Goal: Task Accomplishment & Management: Manage account settings

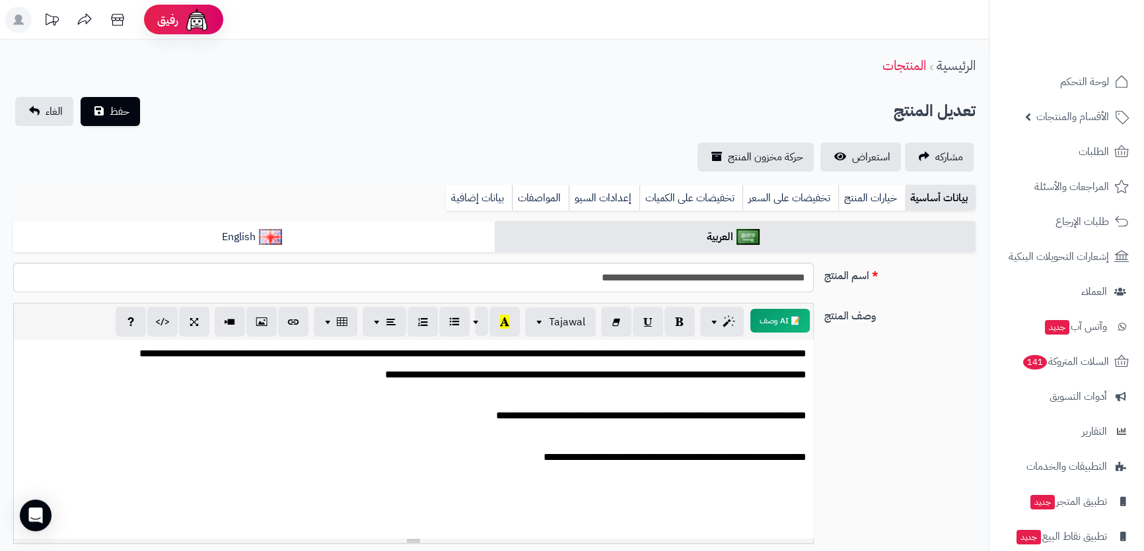
scroll to position [1258, 0]
click at [132, 116] on button "حفظ" at bounding box center [110, 110] width 59 height 29
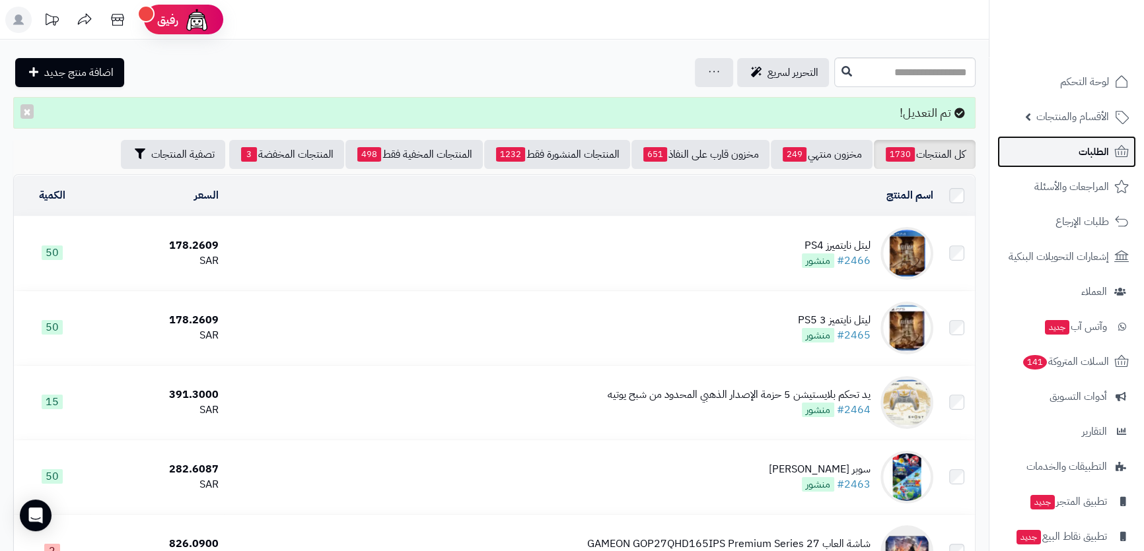
click at [1131, 157] on link "الطلبات" at bounding box center [1066, 152] width 139 height 32
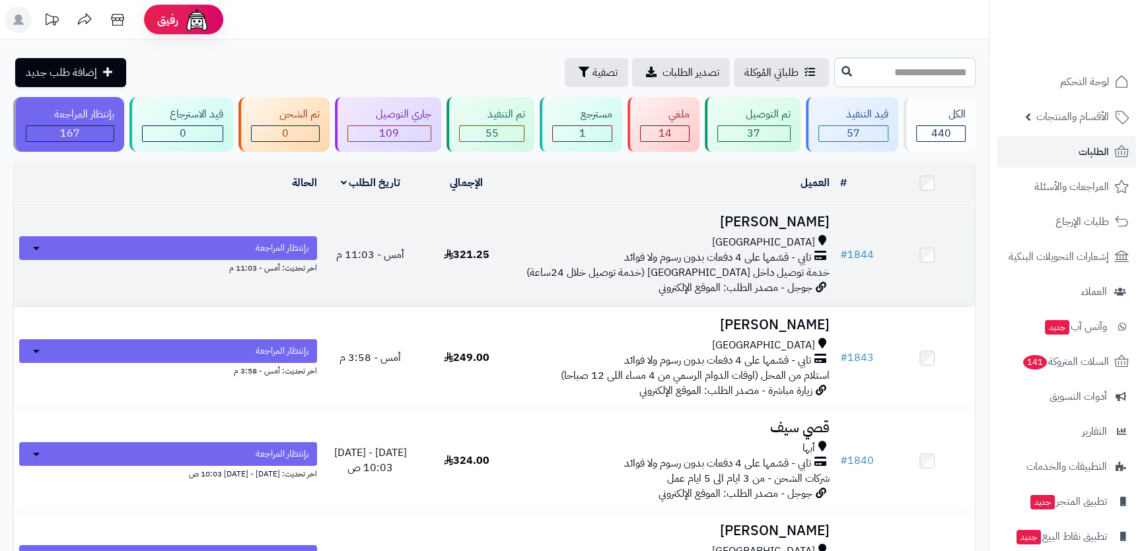
click at [713, 225] on h3 "[PERSON_NAME]" at bounding box center [675, 222] width 310 height 15
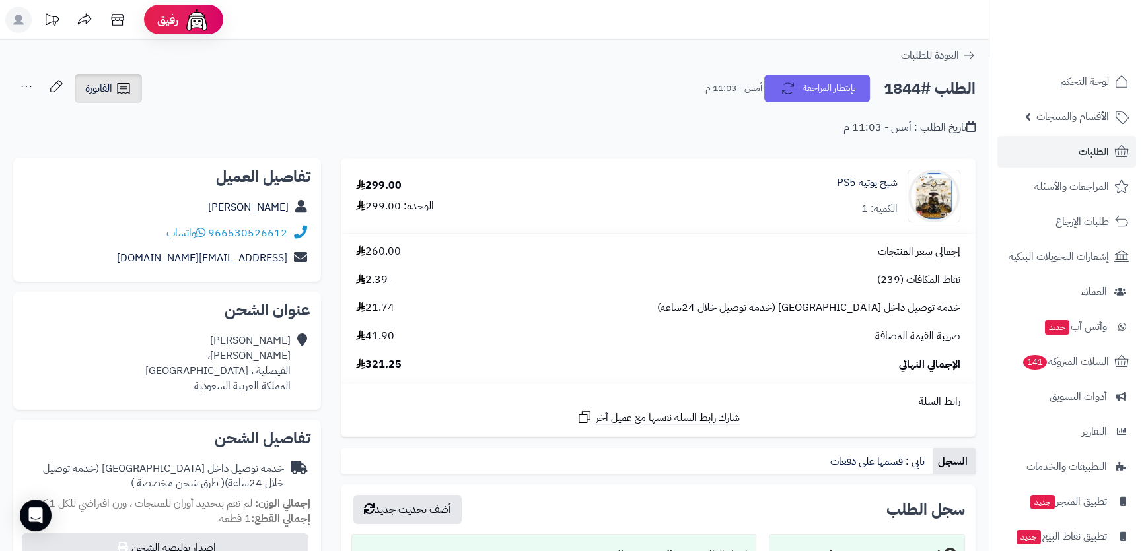
click at [127, 83] on icon at bounding box center [124, 89] width 16 height 16
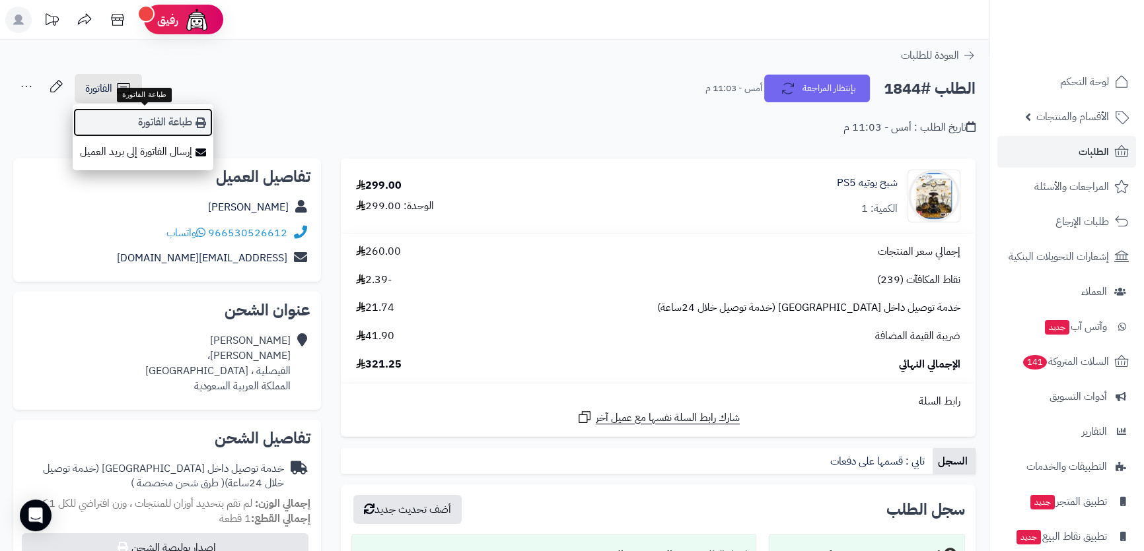
click at [129, 115] on link "طباعة الفاتورة" at bounding box center [143, 123] width 141 height 30
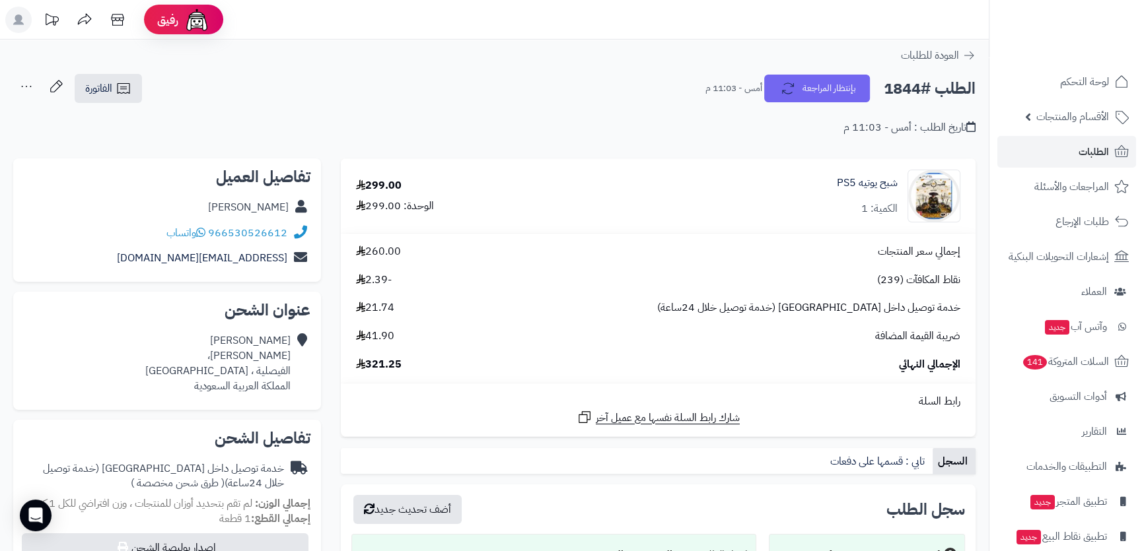
drag, startPoint x: 213, startPoint y: 211, endPoint x: 288, endPoint y: 210, distance: 75.3
click at [288, 210] on div "عبدالعزيز الثنيان" at bounding box center [167, 208] width 287 height 26
copy link "عبدالعزيز الثنيان"
drag, startPoint x: 289, startPoint y: 232, endPoint x: 281, endPoint y: 232, distance: 8.6
click at [281, 232] on div "966530526612 واتساب" at bounding box center [167, 234] width 287 height 26
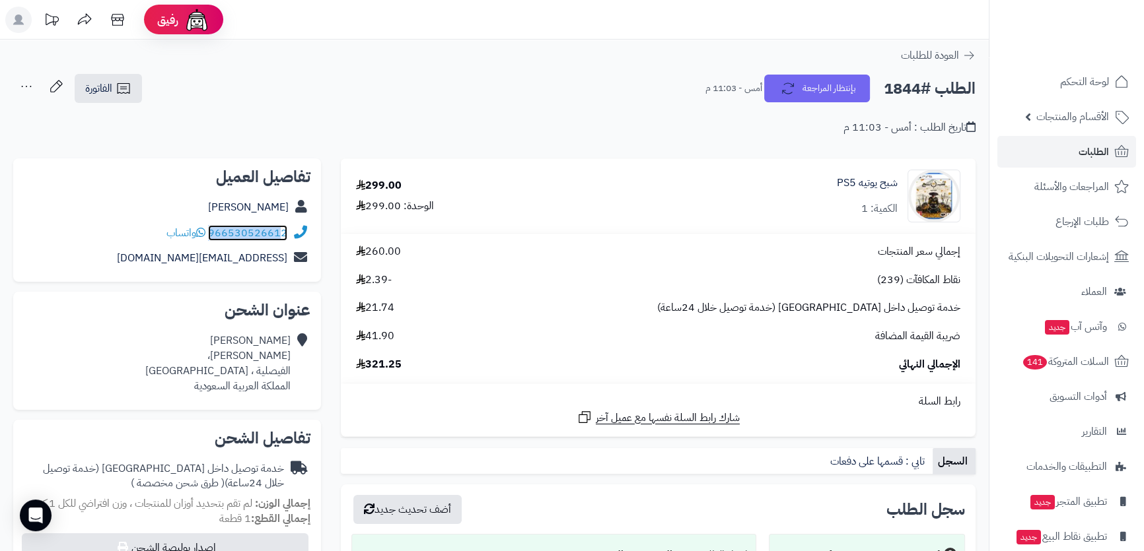
copy div "96653052661"
click at [260, 370] on div "عبدالعزيز الثنيان خديجة بن خويلد، الفيصلية ، جدة المملكة العربية السعودية" at bounding box center [217, 363] width 145 height 60
click at [266, 368] on div "عبدالعزيز الثنيان خديجة بن خويلد، الفيصلية ، جدة المملكة العربية السعودية" at bounding box center [217, 363] width 145 height 60
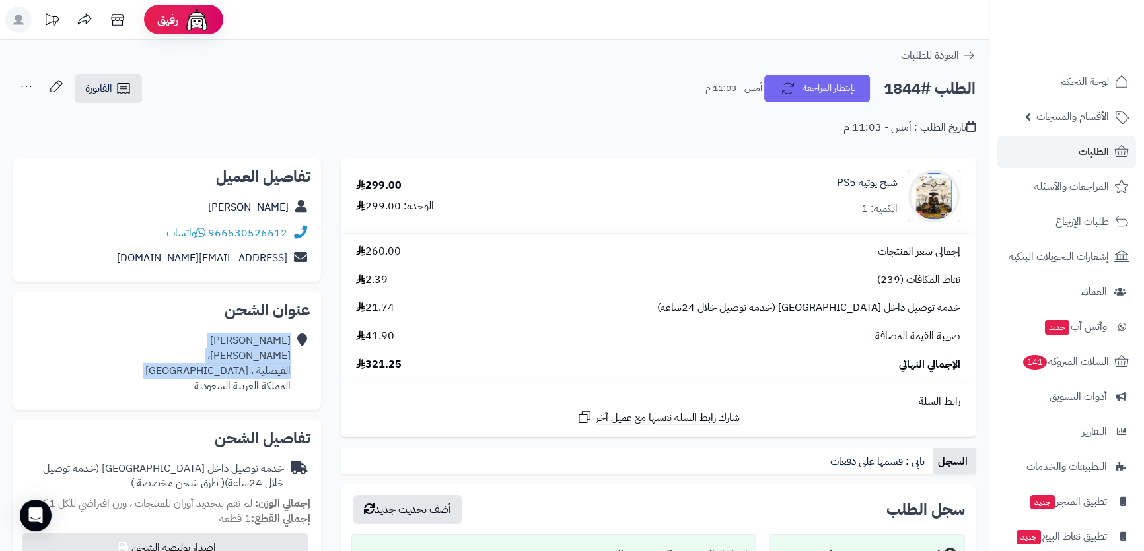
drag, startPoint x: 266, startPoint y: 368, endPoint x: 265, endPoint y: 339, distance: 29.1
click at [265, 339] on div "عبدالعزيز الثنيان خديجة بن خويلد، الفيصلية ، جدة المملكة العربية السعودية" at bounding box center [217, 363] width 145 height 60
copy div "عبدالعزيز الثنيان خديجة بن خويلد، الفيصلية ، جدة"
drag, startPoint x: 158, startPoint y: 244, endPoint x: 162, endPoint y: 253, distance: 9.5
click at [196, 260] on div "تفاصيل العميل عبدالعزيز الثنيان 966530526612 واتساب azozth2@gmail.com" at bounding box center [167, 220] width 308 height 124
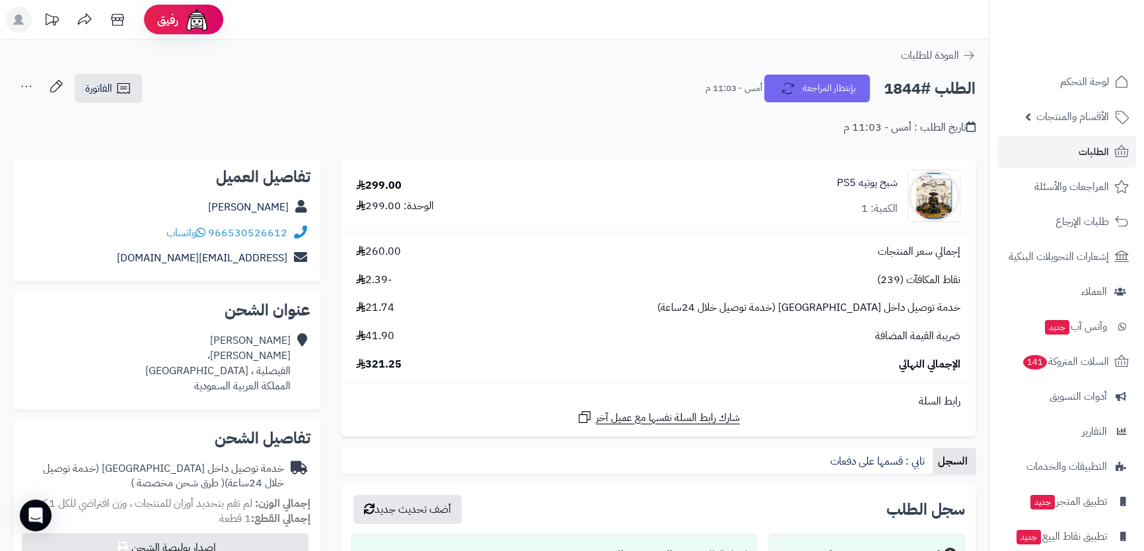
click at [162, 253] on div "azozth2@gmail.com" at bounding box center [167, 259] width 287 height 26
click at [170, 255] on div "azozth2@gmail.com" at bounding box center [167, 259] width 287 height 26
copy link "azozth2@gmail.com"
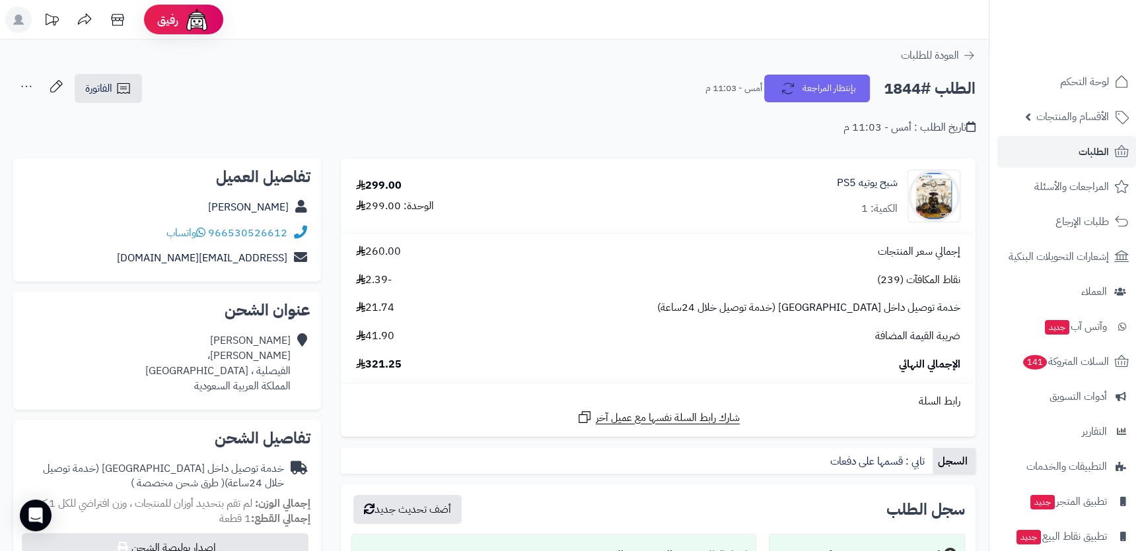
click at [907, 88] on h2 "الطلب #1844" at bounding box center [930, 88] width 92 height 27
copy div "الطلب #1844 بإنتظار المراجعة"
click at [845, 186] on link "شبح يوتيه PS5" at bounding box center [867, 183] width 61 height 15
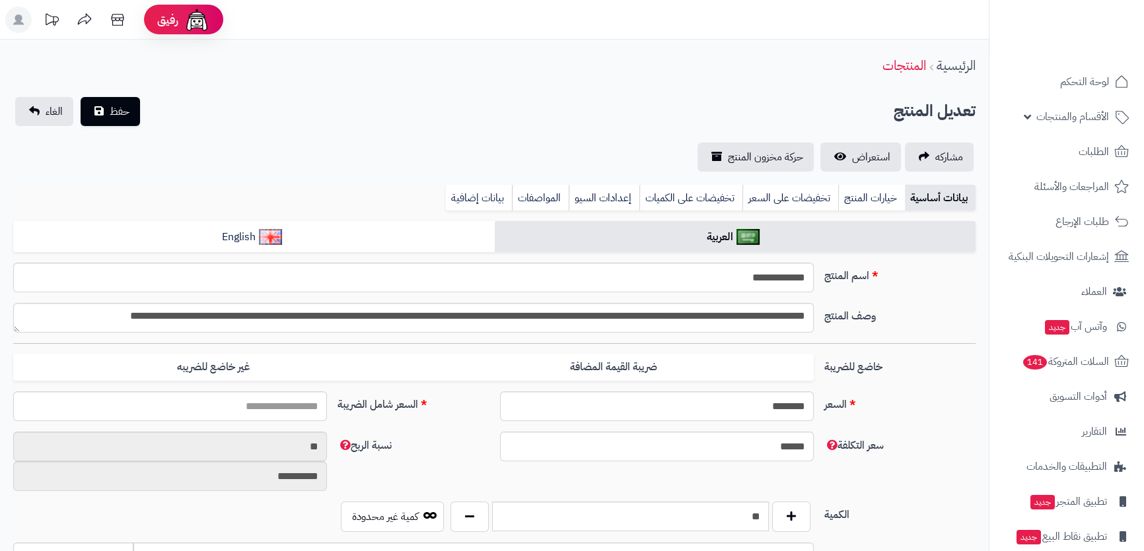
scroll to position [464, 0]
type input "******"
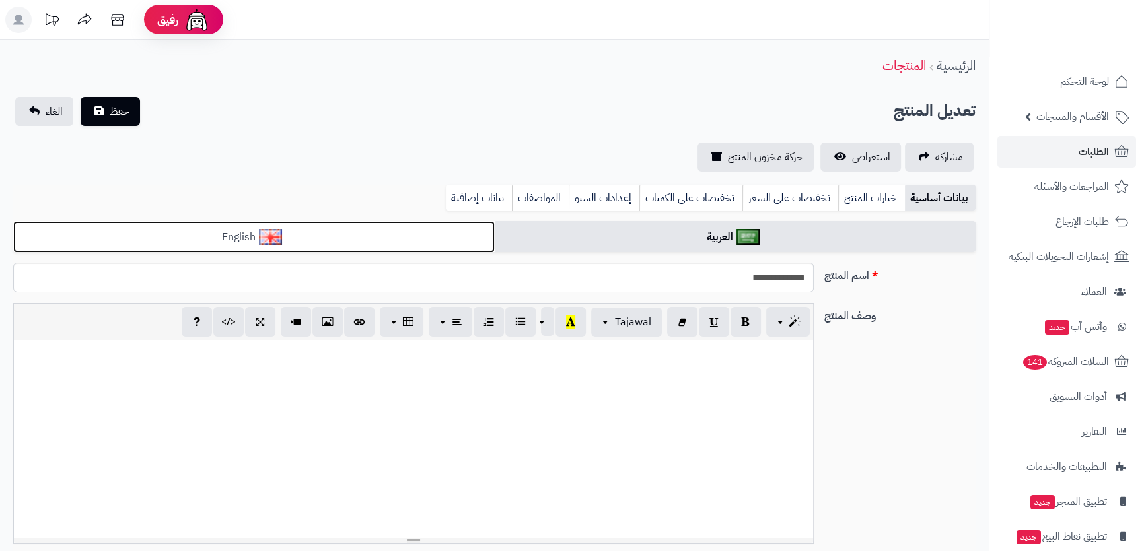
click at [438, 221] on link "English" at bounding box center [253, 237] width 481 height 32
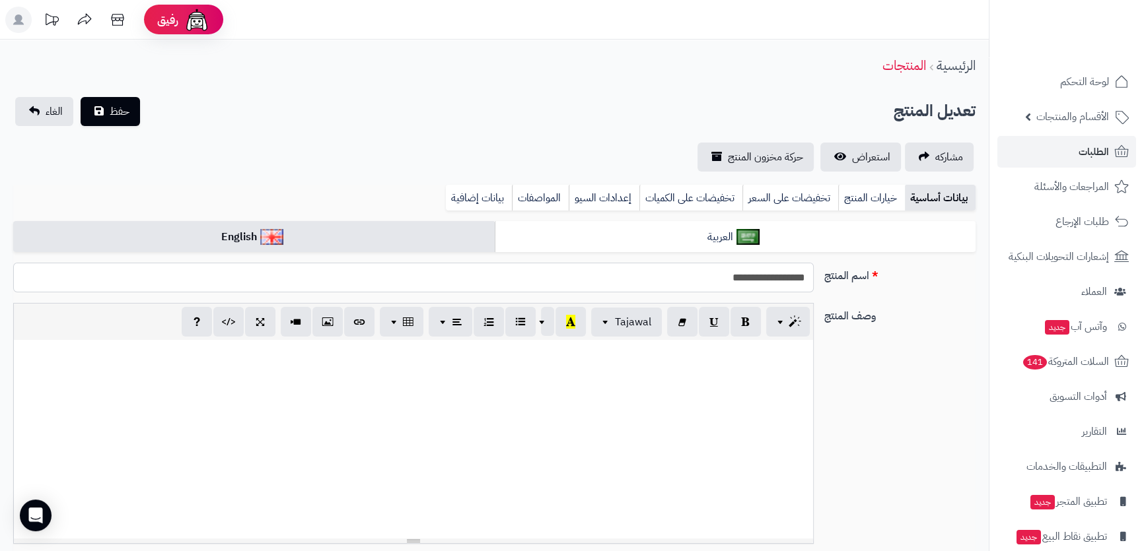
click at [694, 279] on input "**********" at bounding box center [413, 278] width 800 height 30
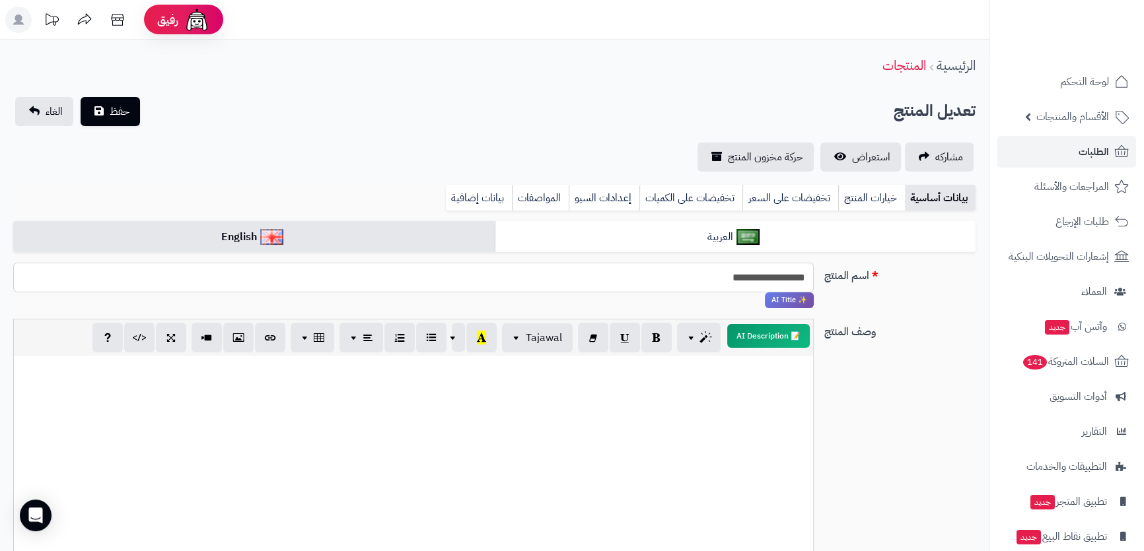
click at [694, 279] on input "**********" at bounding box center [413, 278] width 800 height 30
click at [1082, 153] on span "الطلبات" at bounding box center [1093, 152] width 30 height 18
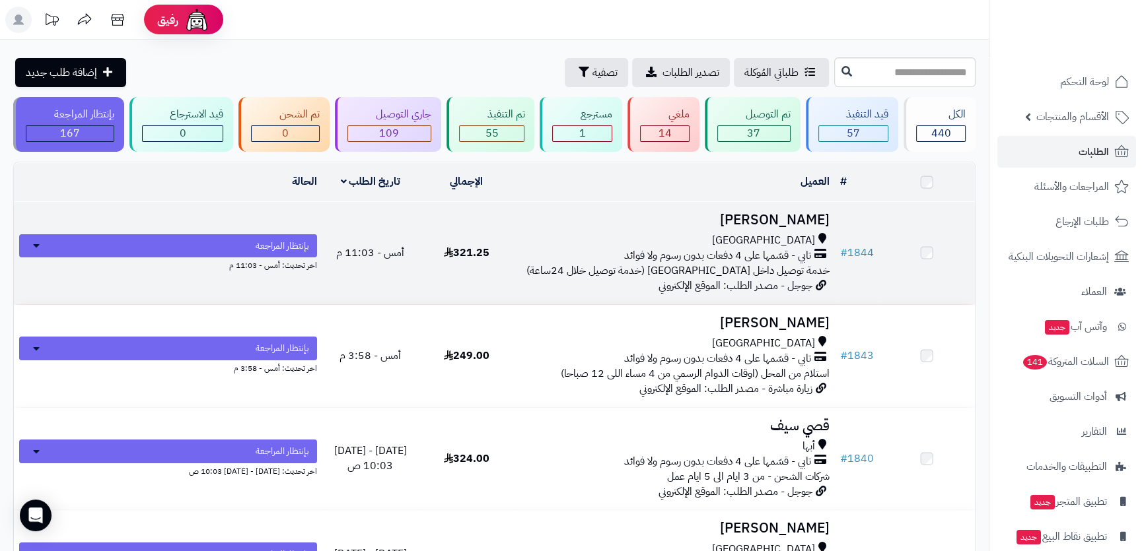
click at [716, 221] on h3 "[PERSON_NAME]" at bounding box center [675, 220] width 310 height 15
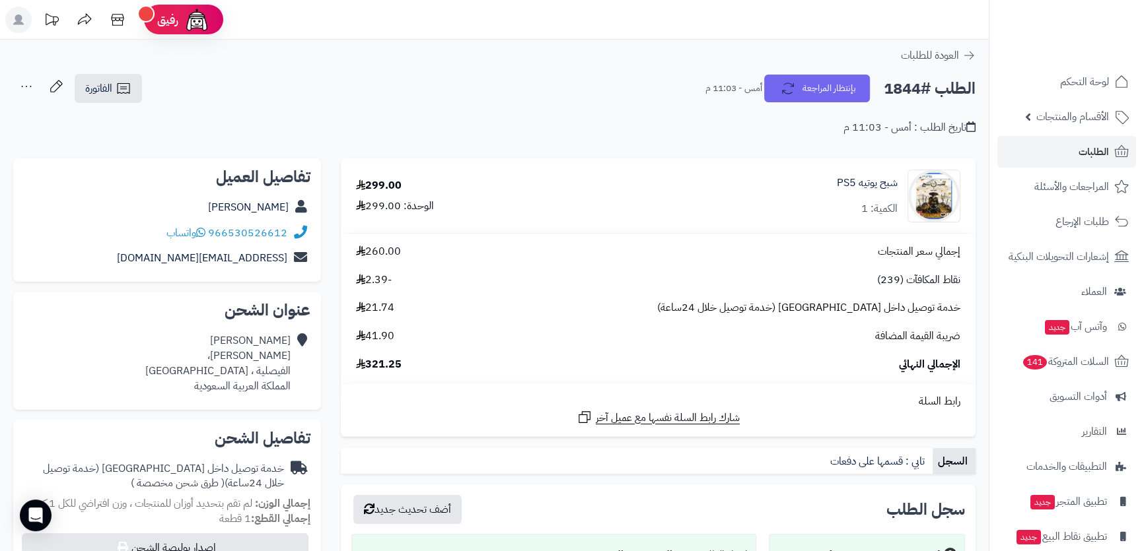
click at [383, 308] on span "21.74" at bounding box center [375, 307] width 38 height 15
click at [1089, 151] on span "الطلبات" at bounding box center [1093, 152] width 30 height 18
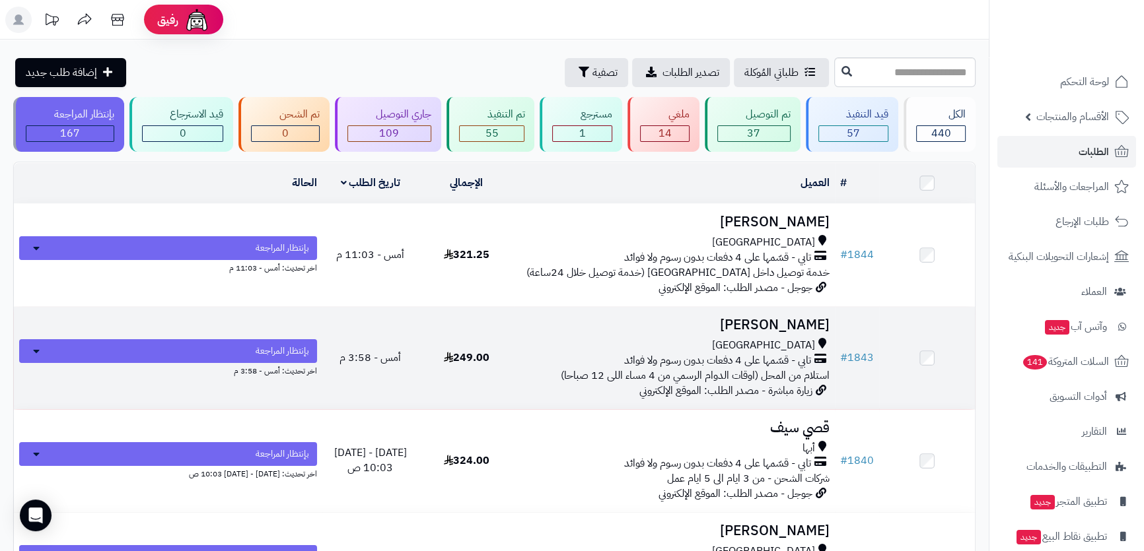
click at [648, 329] on h3 "[PERSON_NAME]" at bounding box center [675, 325] width 310 height 15
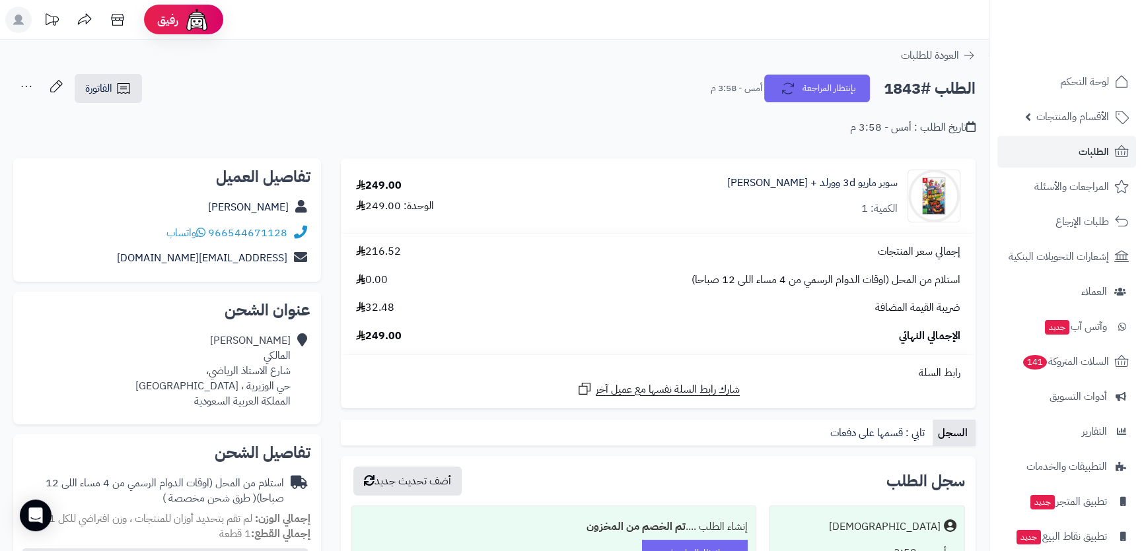
drag, startPoint x: 213, startPoint y: 203, endPoint x: 297, endPoint y: 200, distance: 83.9
click at [297, 200] on div "عمرو المالكي" at bounding box center [167, 208] width 287 height 26
copy div "عمرو المالكي"
drag, startPoint x: 157, startPoint y: 250, endPoint x: 302, endPoint y: 260, distance: 145.6
click at [302, 260] on div "asmalki02@gmail.com" at bounding box center [167, 259] width 287 height 26
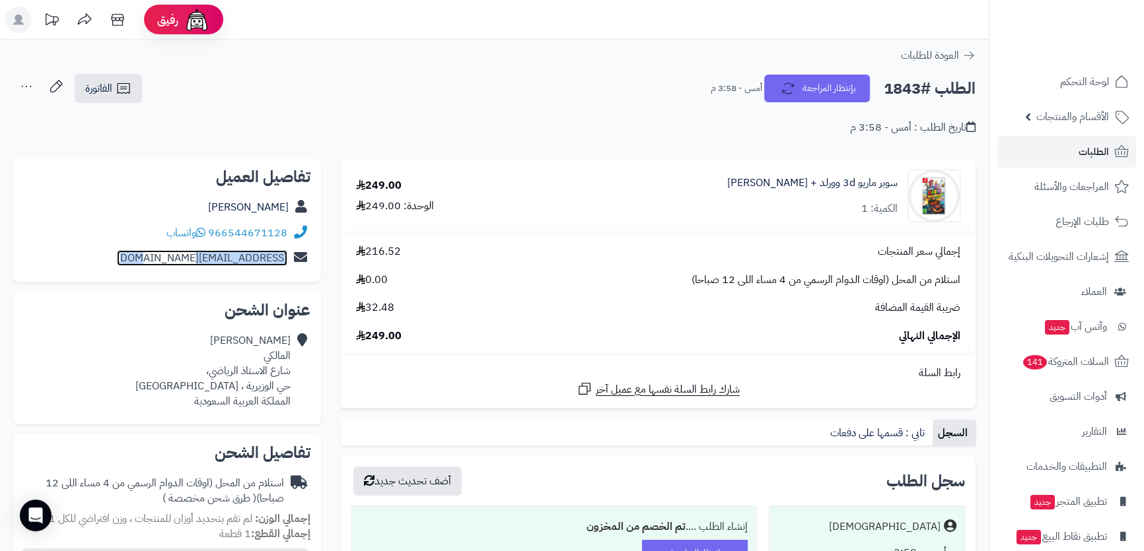
copy div "asmalki02@gmail.com"
drag, startPoint x: 244, startPoint y: 386, endPoint x: 291, endPoint y: 383, distance: 46.3
click at [291, 383] on div "عمرو المالكي شارع الاستاذ الرياضي، حي الوزيرية ، جدة المملكة العربية السعودية" at bounding box center [167, 371] width 287 height 86
copy div "حي الوزيرية"
click at [231, 370] on div "عمرو المالكي شارع الاستاذ الرياضي، حي الوزيرية ، جدة المملكة العربية السعودية" at bounding box center [212, 370] width 155 height 75
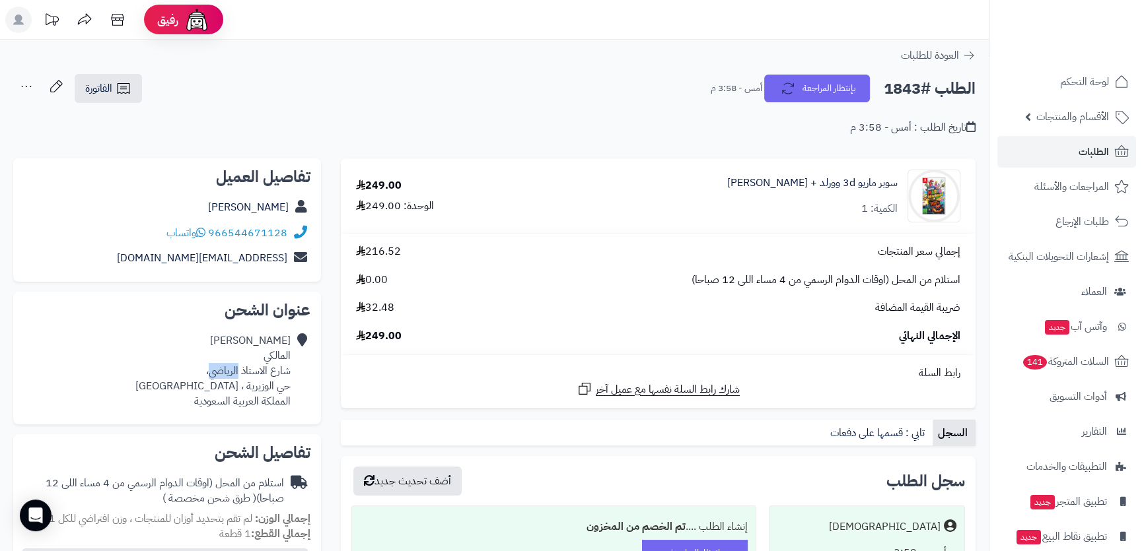
click at [231, 370] on div "عمرو المالكي شارع الاستاذ الرياضي، حي الوزيرية ، جدة المملكة العربية السعودية" at bounding box center [212, 370] width 155 height 75
copy div "شارع الاستاذ الرياضي،"
click at [229, 389] on div "عمرو المالكي شارع الاستاذ الرياضي، حي الوزيرية ، جدة المملكة العربية السعودية" at bounding box center [212, 370] width 155 height 75
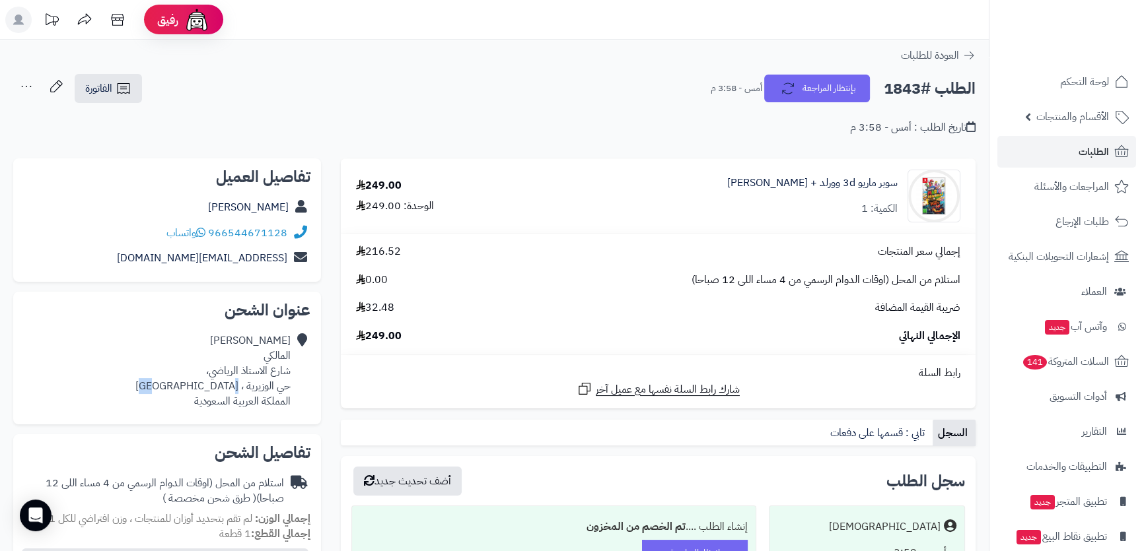
copy div "[GEOGRAPHIC_DATA]"
drag, startPoint x: 155, startPoint y: 236, endPoint x: 229, endPoint y: 230, distance: 74.1
click at [229, 230] on div "966544671128 واتساب" at bounding box center [167, 234] width 287 height 26
copy div "544671128 واتساب"
click at [750, 199] on div "سوبر ماريو 3d وورلد + باوزر فيوري نينتندو سويتش الكمية: 1" at bounding box center [812, 196] width 170 height 41
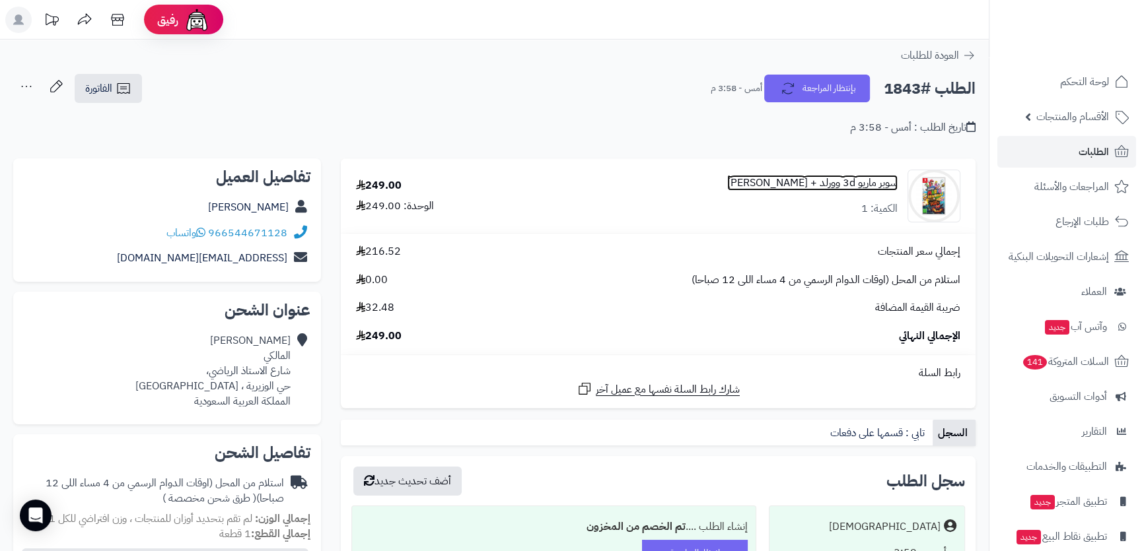
click at [773, 179] on link "سوبر ماريو 3d وورلد + باوزر فيوري نينتندو سويتش" at bounding box center [812, 183] width 170 height 15
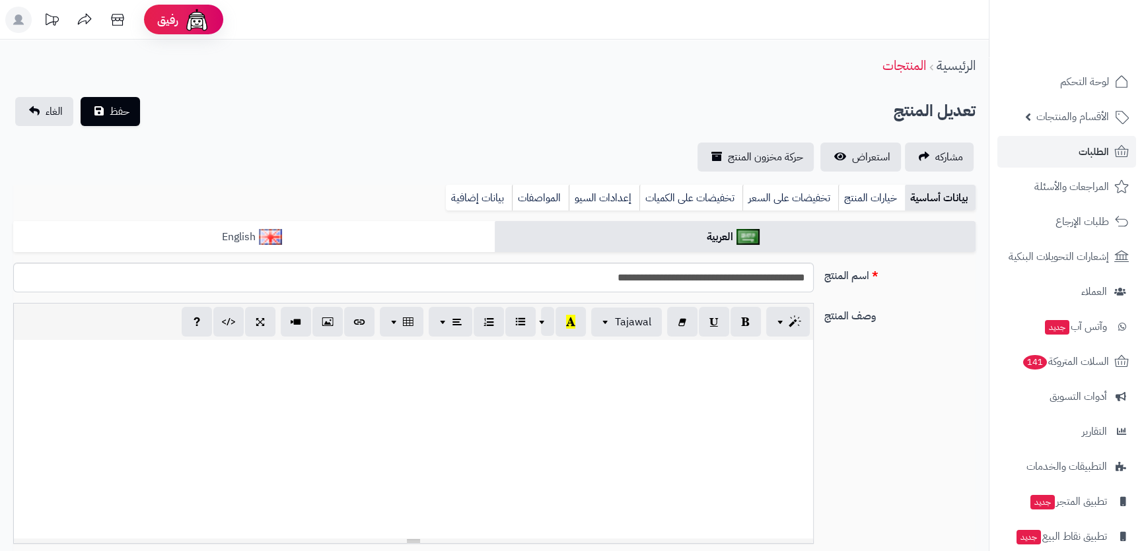
scroll to position [1258, 0]
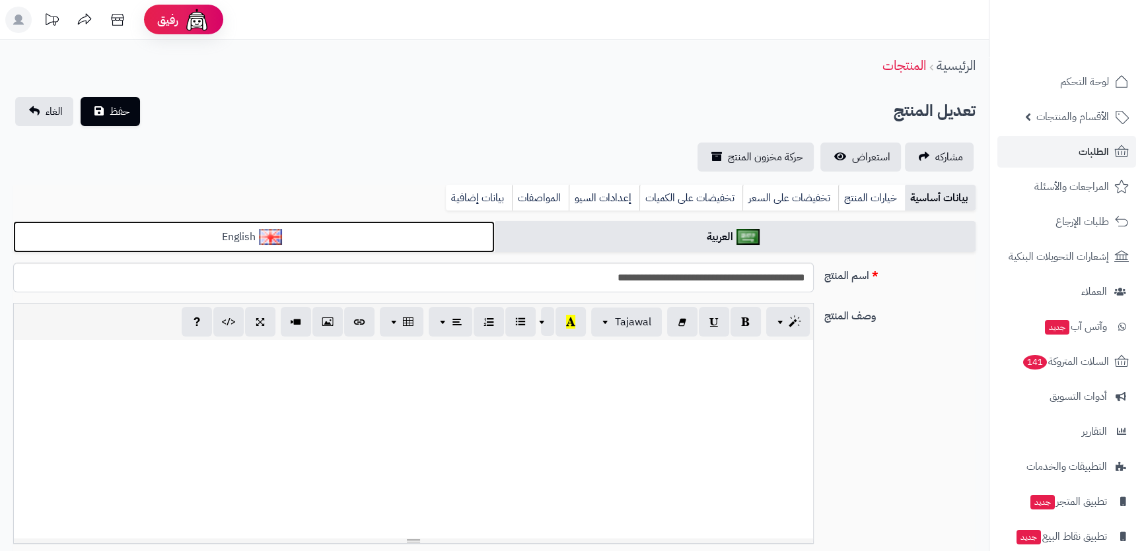
click at [405, 236] on link "English" at bounding box center [253, 237] width 481 height 32
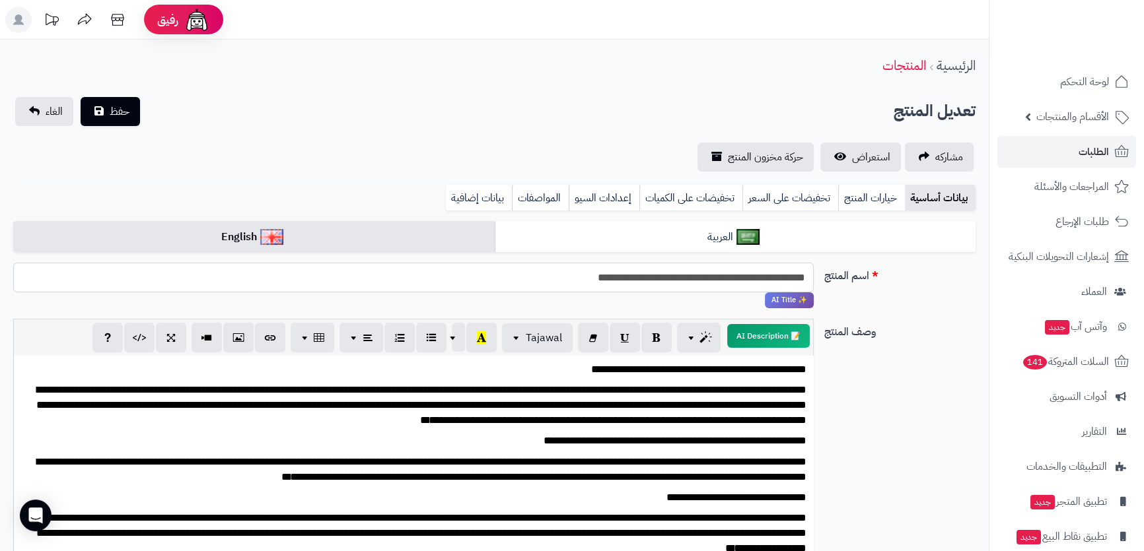
drag, startPoint x: 526, startPoint y: 279, endPoint x: 651, endPoint y: 279, distance: 124.8
click at [651, 279] on input "**********" at bounding box center [413, 278] width 800 height 30
click at [1089, 157] on span "الطلبات" at bounding box center [1093, 152] width 30 height 18
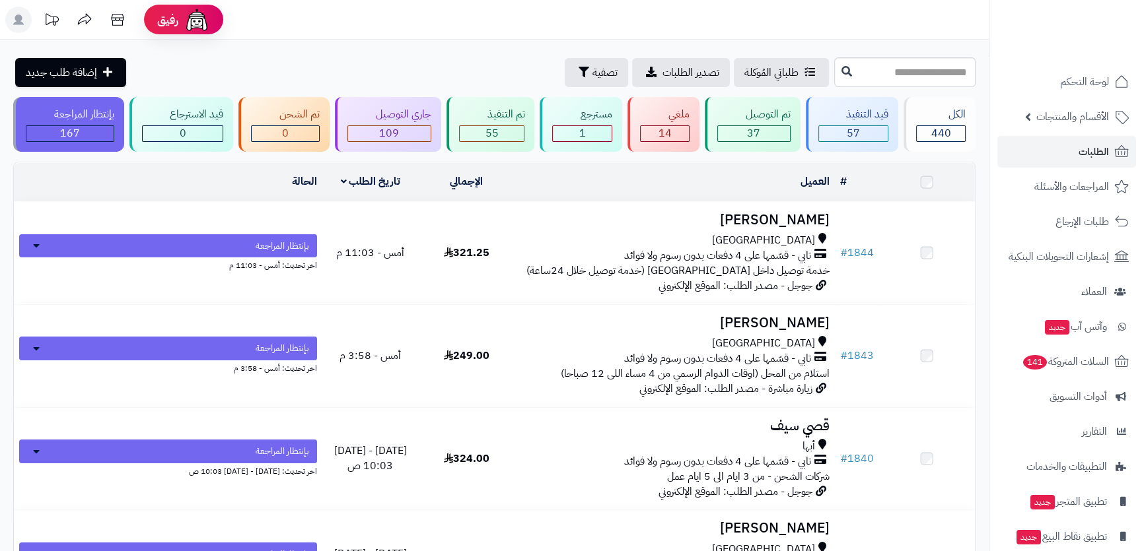
scroll to position [52, 0]
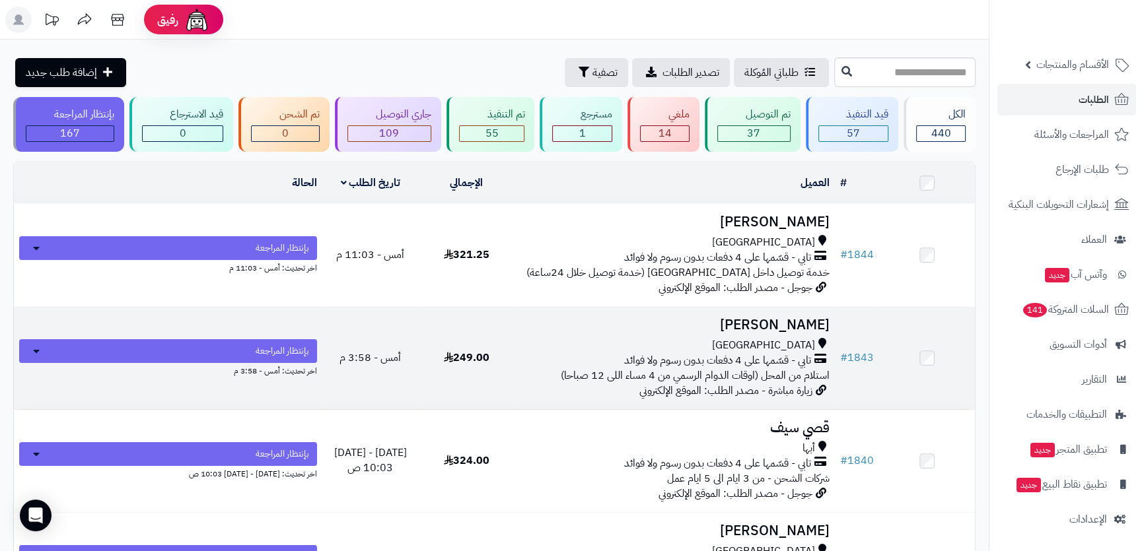
click at [683, 324] on h3 "[PERSON_NAME]" at bounding box center [675, 325] width 310 height 15
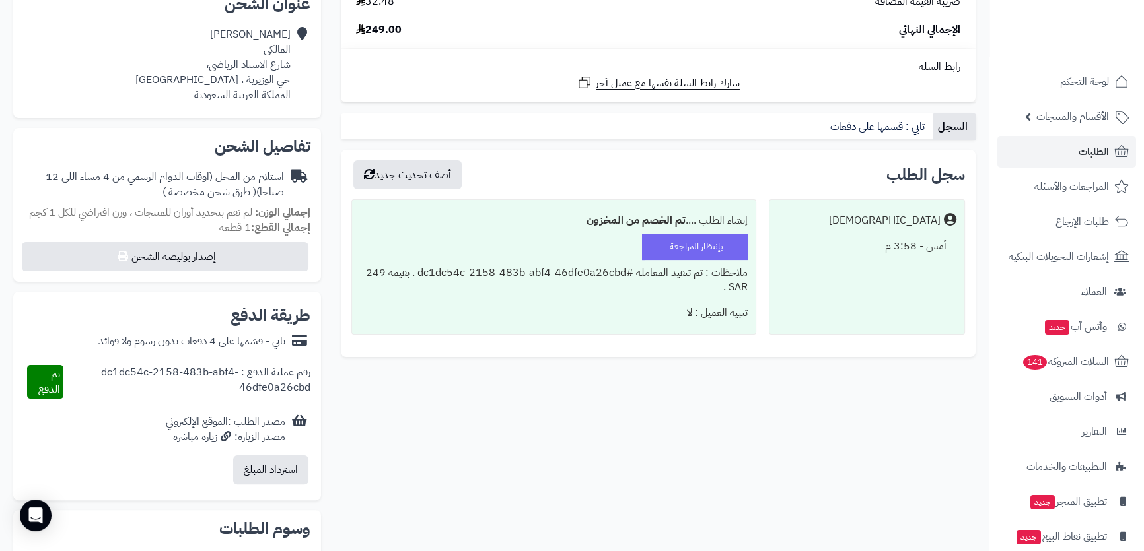
scroll to position [7, 0]
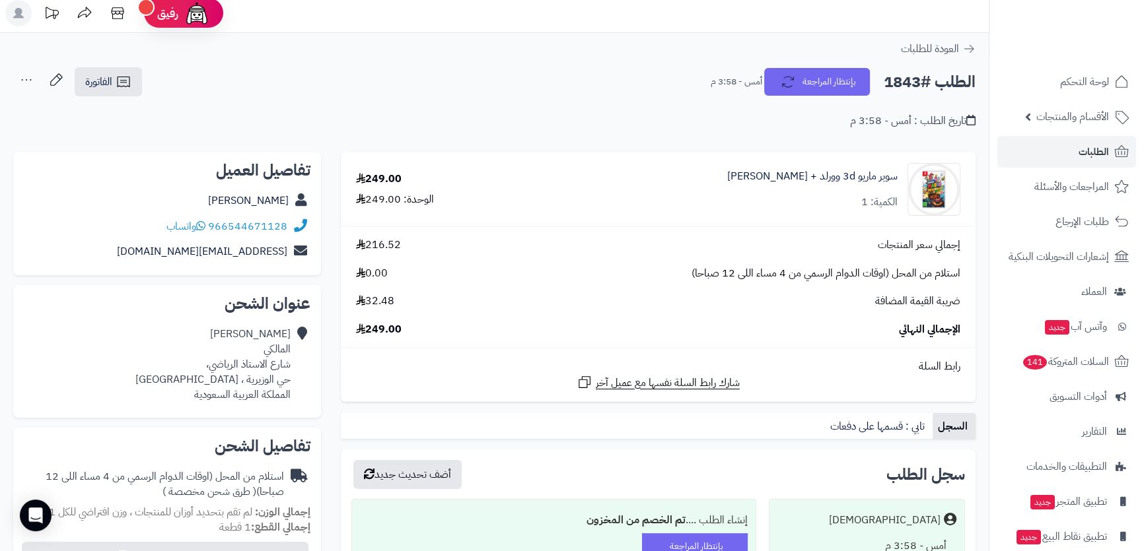
click at [904, 77] on h2 "الطلب #1843" at bounding box center [930, 82] width 92 height 27
copy div "الطلب #1843 بإنتظار المراجعة"
click at [81, 85] on link "الفاتورة" at bounding box center [108, 81] width 67 height 29
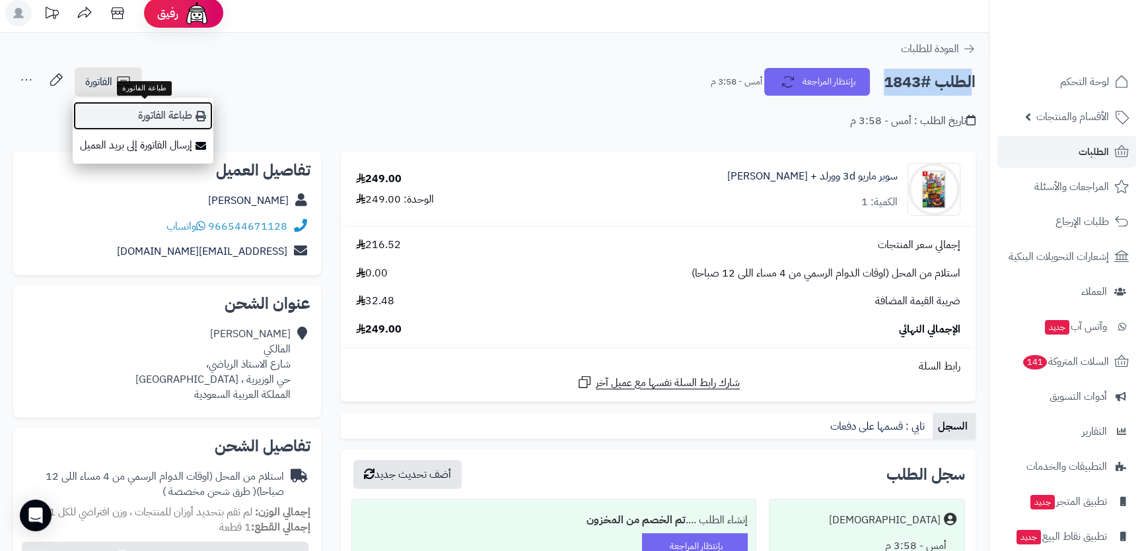
click at [145, 112] on link "طباعة الفاتورة" at bounding box center [143, 116] width 141 height 30
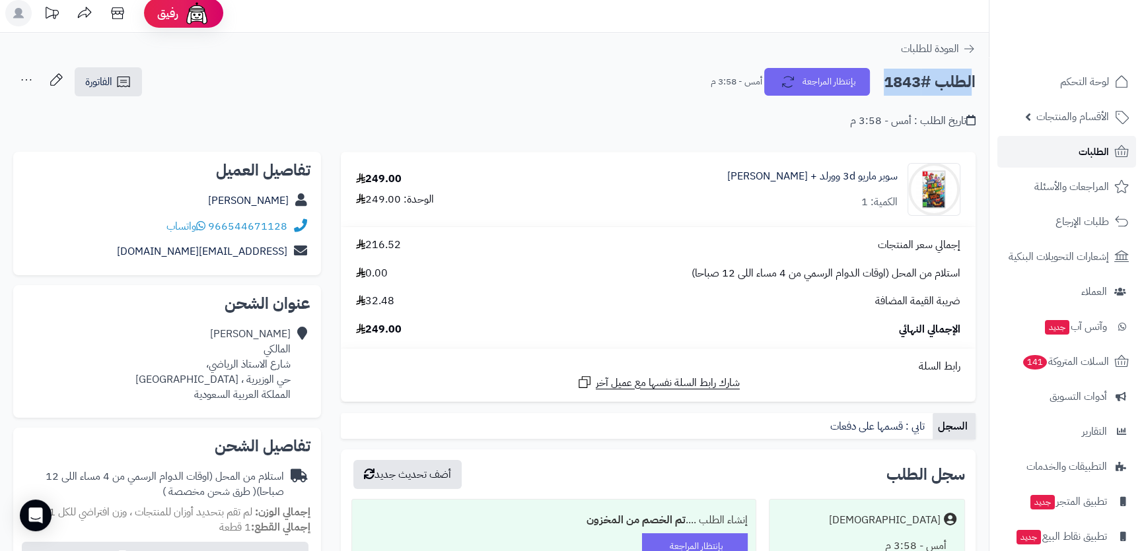
click at [1090, 146] on span "الطلبات" at bounding box center [1093, 152] width 30 height 18
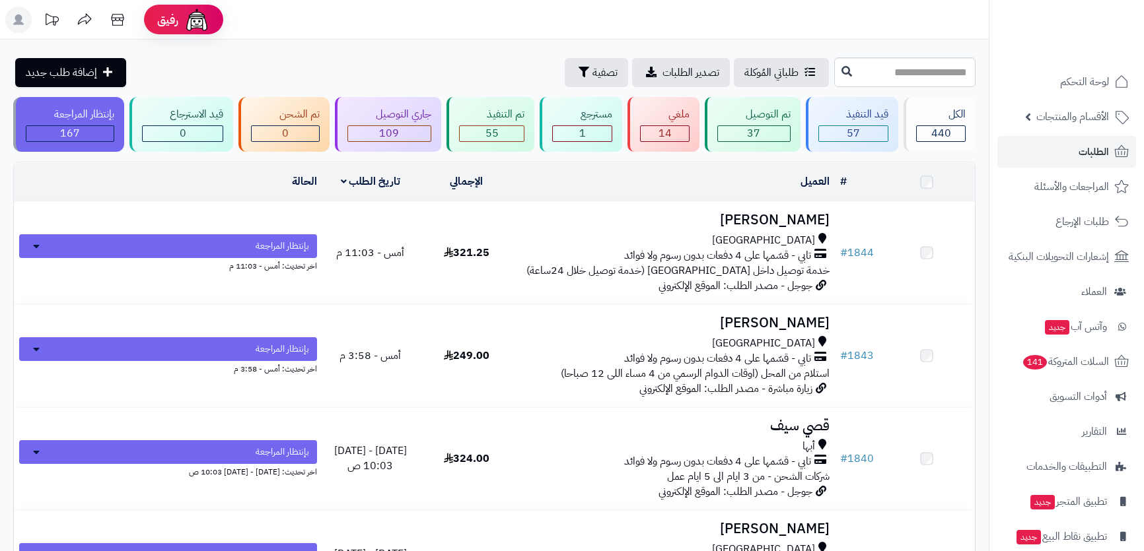
scroll to position [59, 0]
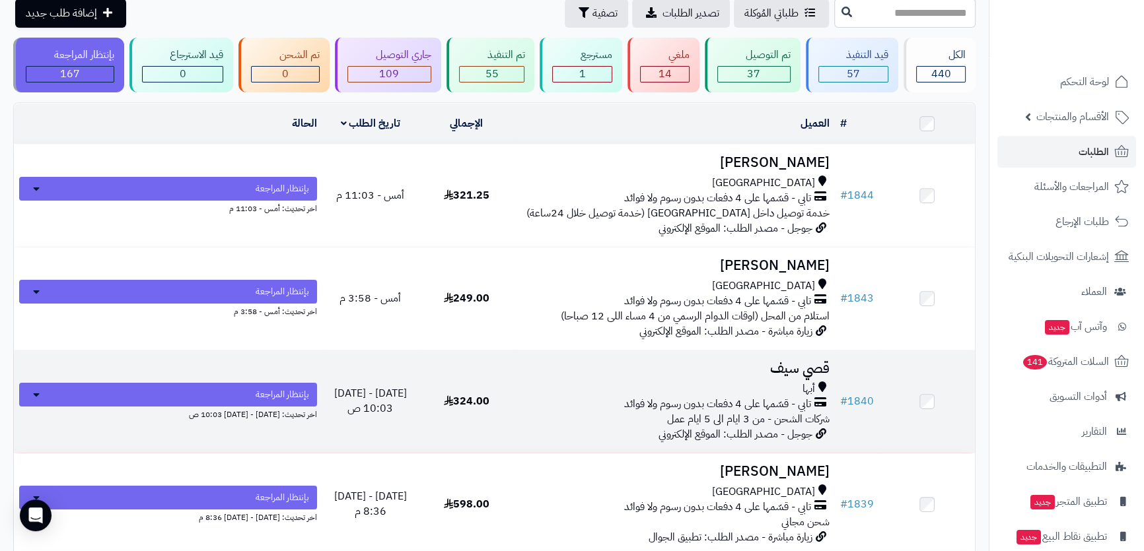
click at [738, 372] on h3 "قصي سيف" at bounding box center [675, 368] width 310 height 15
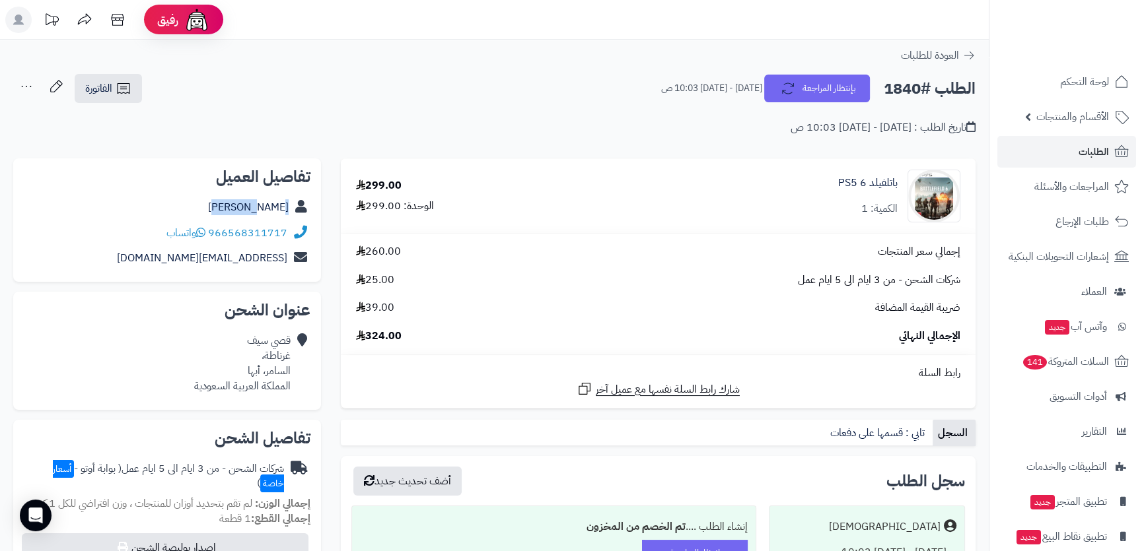
drag, startPoint x: 227, startPoint y: 211, endPoint x: 295, endPoint y: 205, distance: 68.3
click at [295, 205] on div "قصي سيف" at bounding box center [167, 208] width 287 height 26
drag, startPoint x: 273, startPoint y: 205, endPoint x: 150, endPoint y: 228, distance: 125.6
click at [150, 228] on div "966568311717 واتساب" at bounding box center [167, 234] width 287 height 26
drag, startPoint x: 288, startPoint y: 231, endPoint x: 232, endPoint y: 229, distance: 56.2
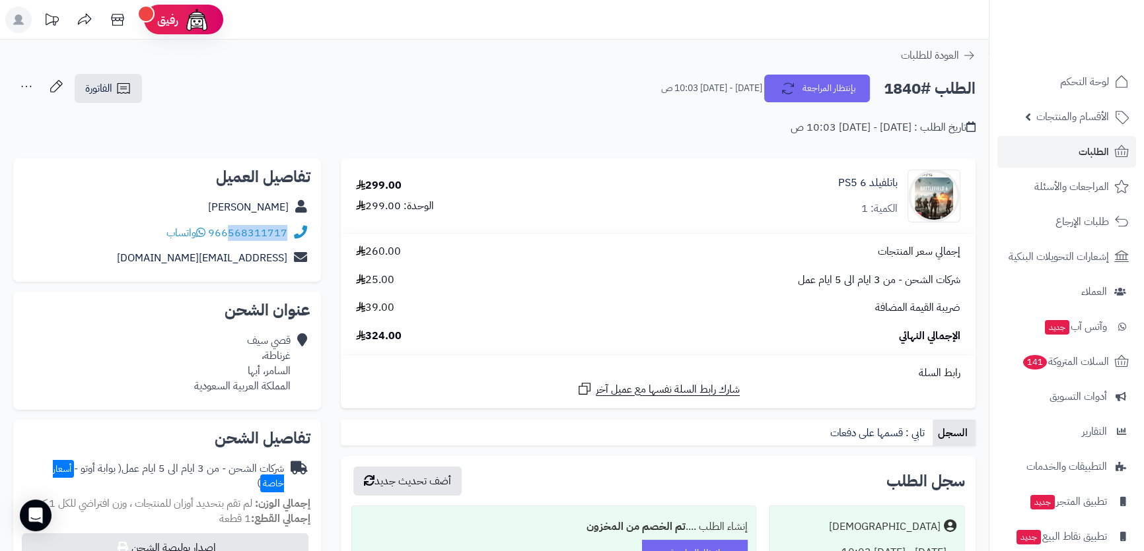
click at [232, 229] on div "966568311717 واتساب" at bounding box center [167, 234] width 287 height 26
copy link "568311717"
drag, startPoint x: 224, startPoint y: 198, endPoint x: 289, endPoint y: 210, distance: 65.8
click at [289, 210] on div "قصي سيف" at bounding box center [167, 208] width 287 height 26
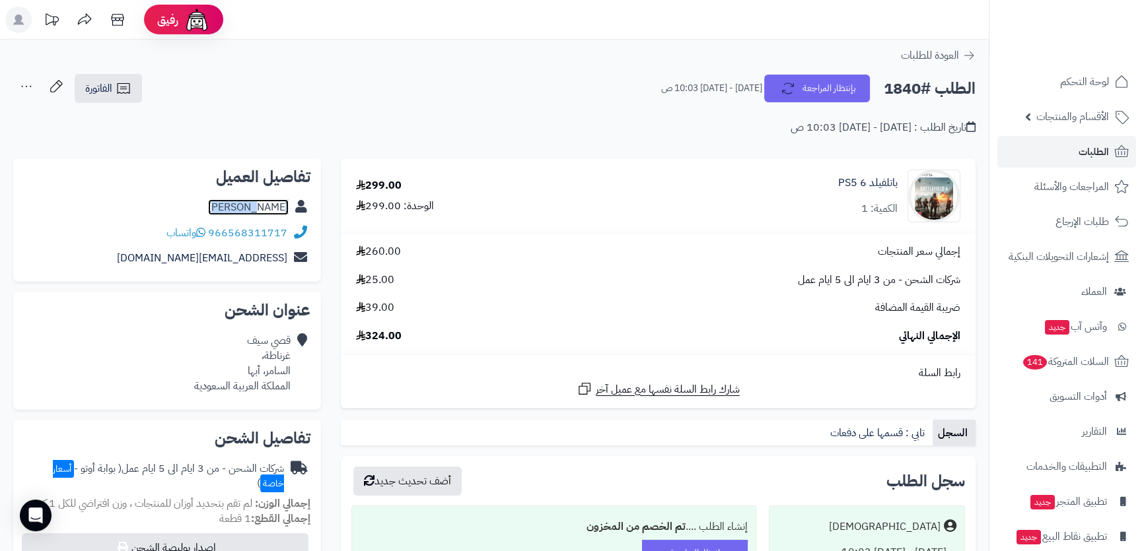
copy link "قصي سيف"
click at [265, 338] on div "قصي سيف غرناطة، السامر، أبها المملكة العربية السعودية" at bounding box center [242, 363] width 96 height 60
drag, startPoint x: 265, startPoint y: 338, endPoint x: 267, endPoint y: 361, distance: 23.2
click at [267, 361] on div "قصي سيف غرناطة، السامر، أبها المملكة العربية السعودية" at bounding box center [242, 363] width 96 height 60
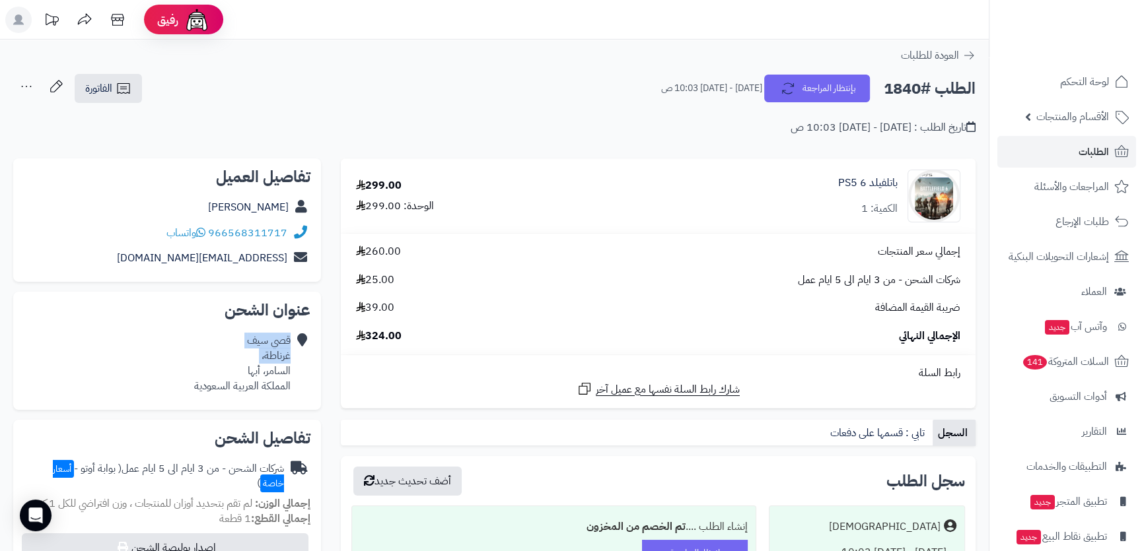
copy div "قصي سيف غرناطة،"
click at [278, 365] on div "قصي سيف غرناطة، السامر، أبها المملكة العربية السعودية" at bounding box center [242, 363] width 96 height 60
click at [277, 370] on div "قصي سيف غرناطة، السامر، أبها المملكة العربية السعودية" at bounding box center [242, 363] width 96 height 60
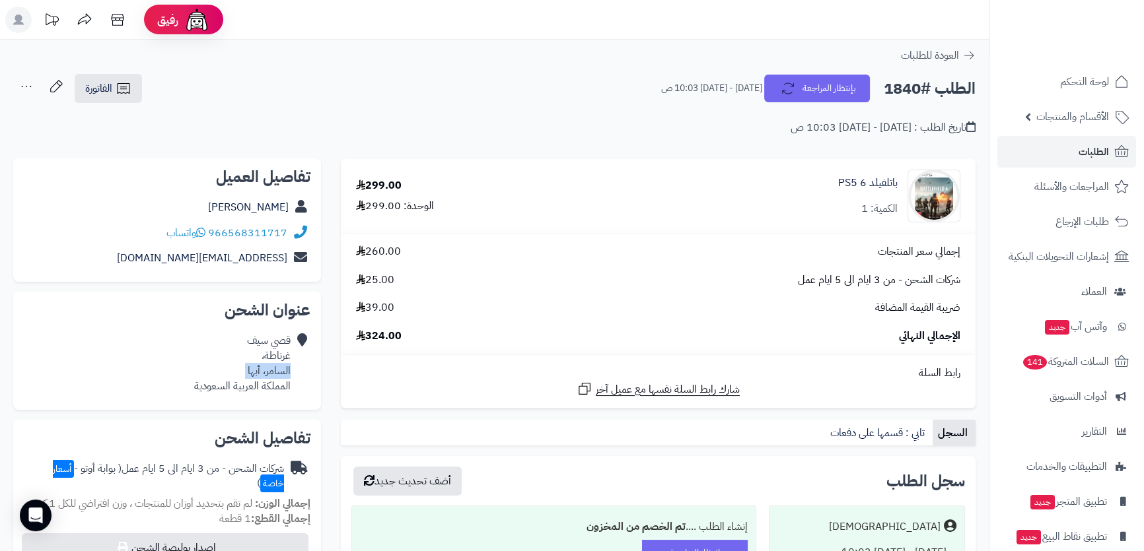
copy div "السامر، أبها"
drag, startPoint x: 159, startPoint y: 256, endPoint x: 294, endPoint y: 256, distance: 134.7
click at [294, 256] on div "eutech333@gmail.com" at bounding box center [167, 259] width 287 height 26
copy div "eutech333@gmail.com"
click at [118, 79] on link "الفاتورة" at bounding box center [108, 88] width 67 height 29
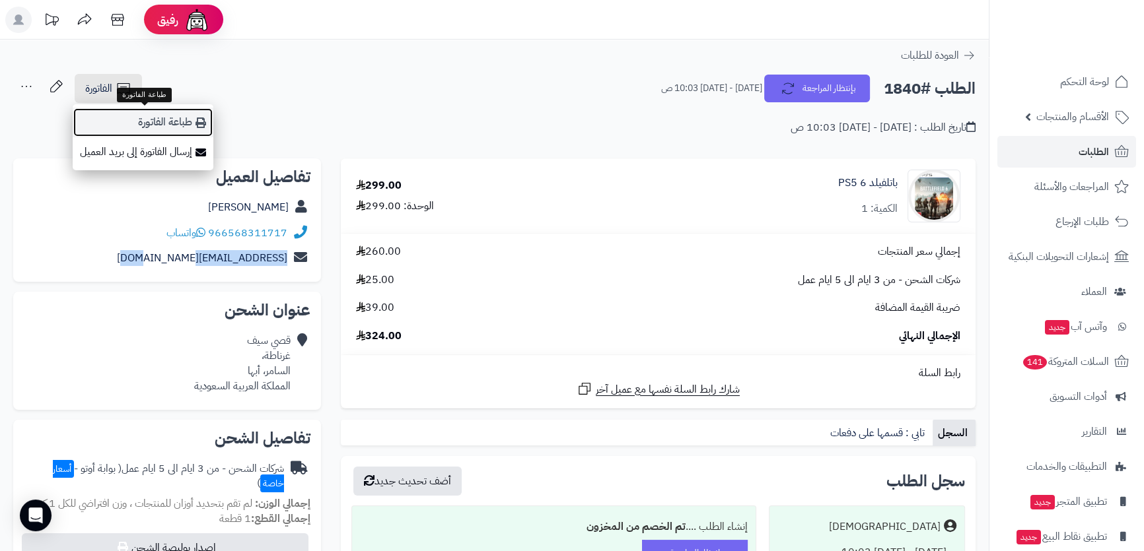
click at [145, 118] on link "طباعة الفاتورة" at bounding box center [143, 123] width 141 height 30
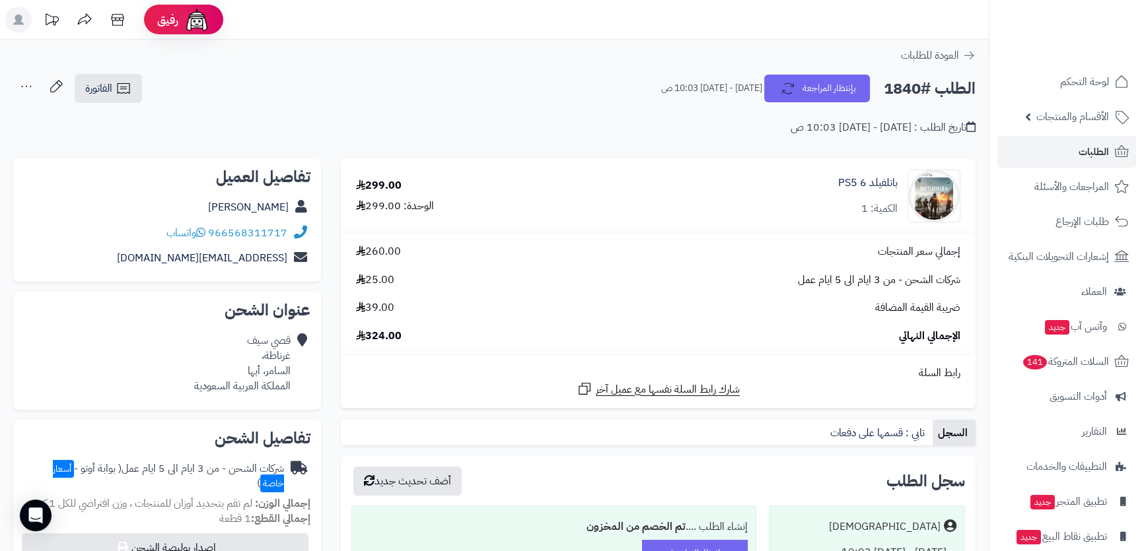
click at [806, 172] on div "باتلفيلد 6 PS5 الكمية: 1" at bounding box center [790, 196] width 361 height 53
click at [865, 181] on link "باتلفيلد 6 PS5" at bounding box center [867, 183] width 59 height 15
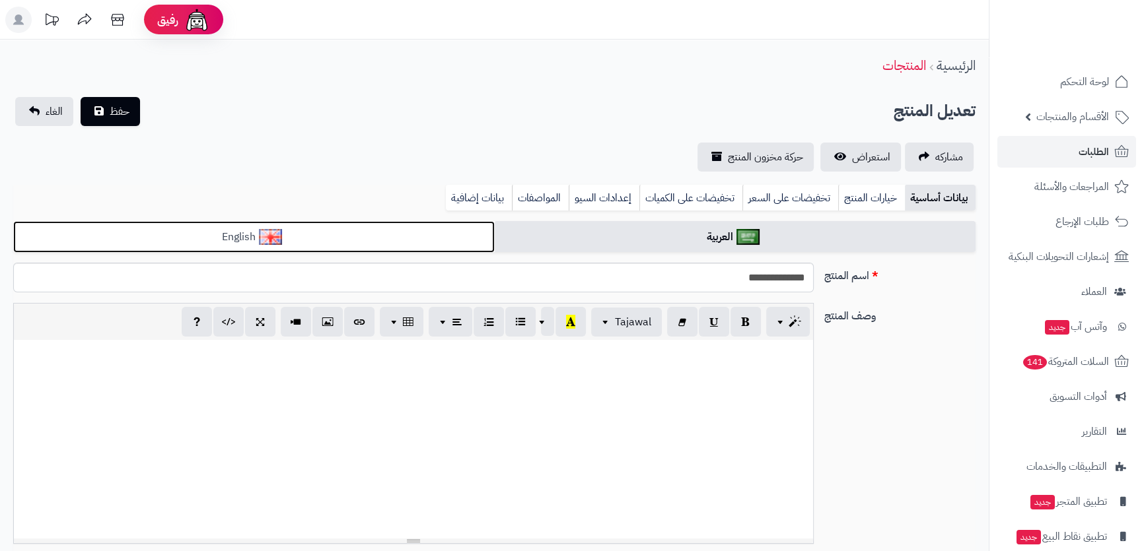
drag, startPoint x: 0, startPoint y: 0, endPoint x: 473, endPoint y: 232, distance: 526.6
click at [473, 232] on link "English" at bounding box center [253, 237] width 481 height 32
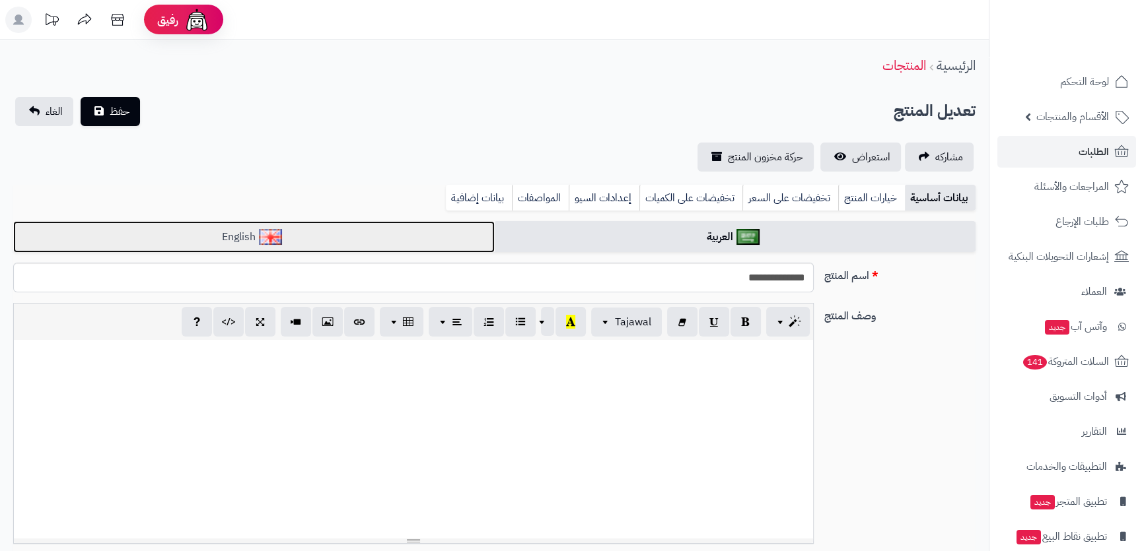
scroll to position [464, 0]
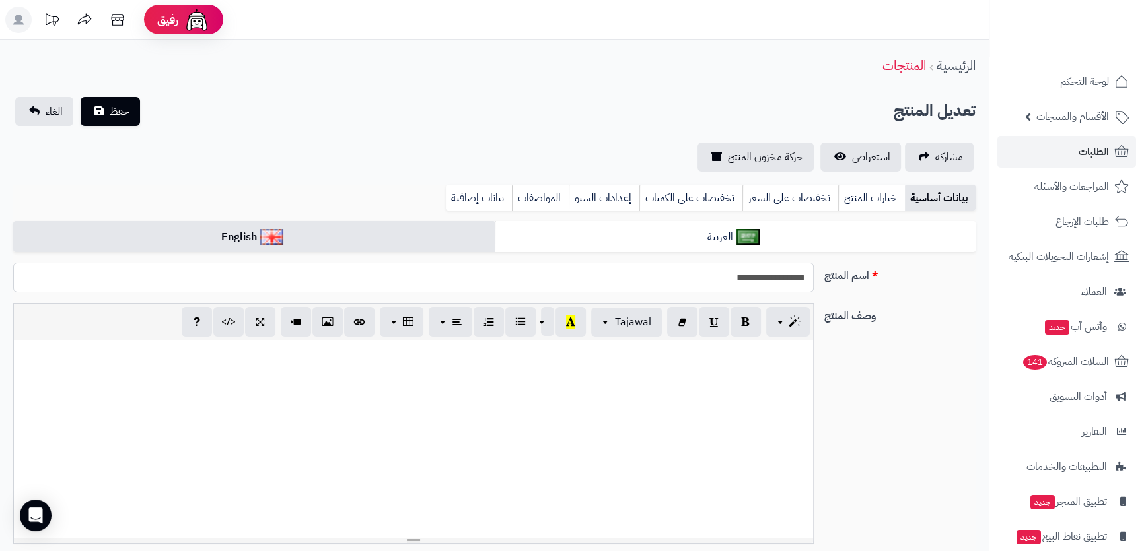
click at [696, 280] on input "**********" at bounding box center [413, 278] width 800 height 30
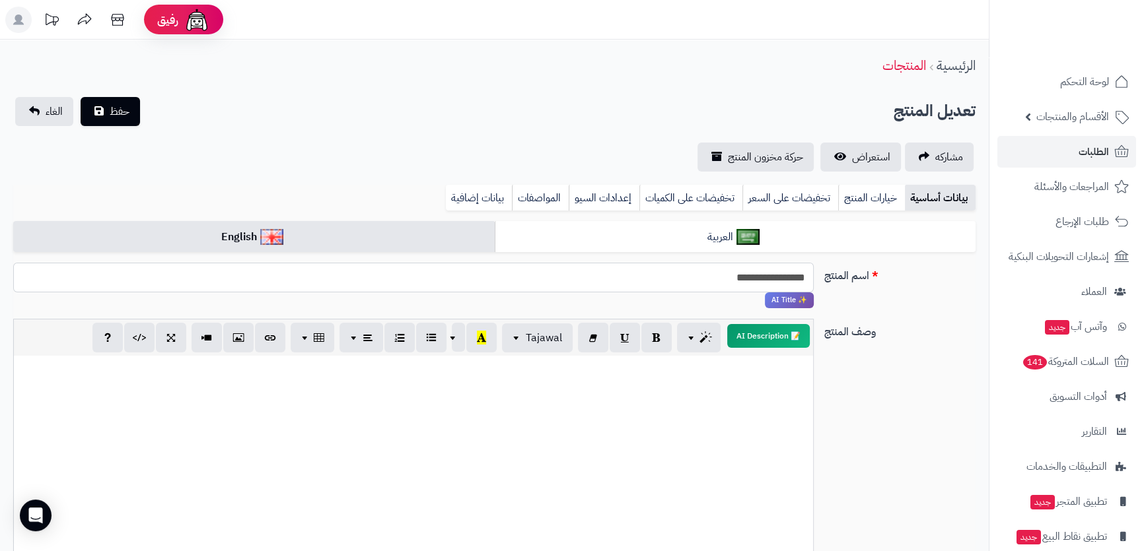
click at [696, 280] on input "**********" at bounding box center [413, 278] width 800 height 30
click at [96, 110] on button "حفظ" at bounding box center [110, 110] width 59 height 29
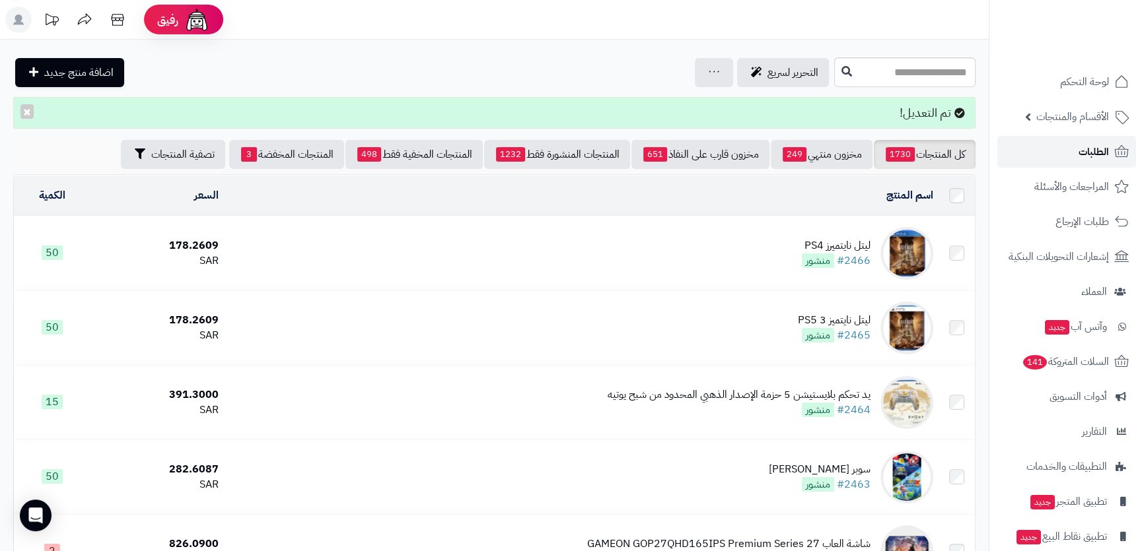
click at [1090, 146] on span "الطلبات" at bounding box center [1093, 152] width 30 height 18
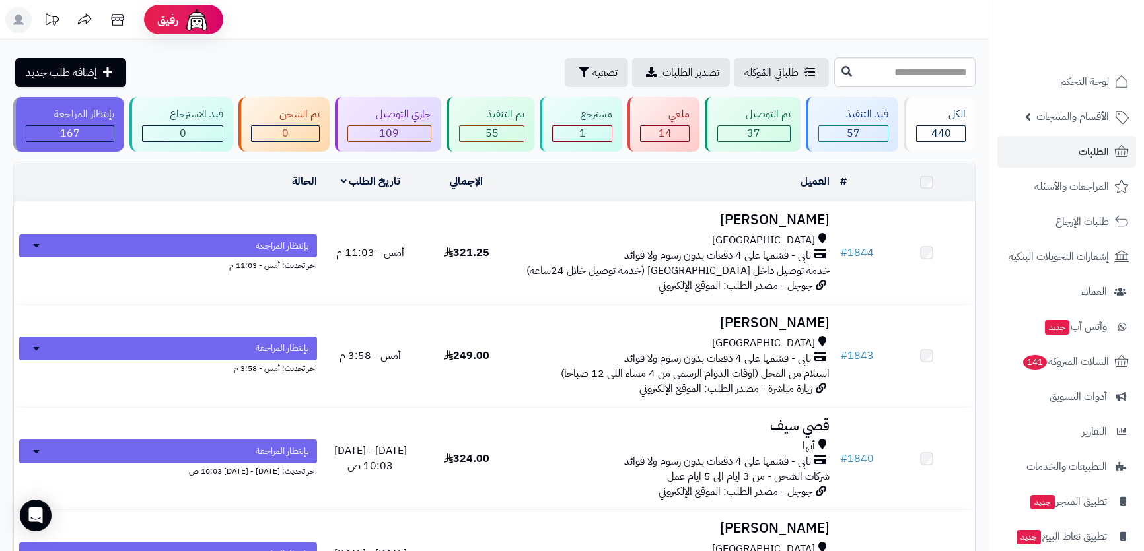
scroll to position [120, 0]
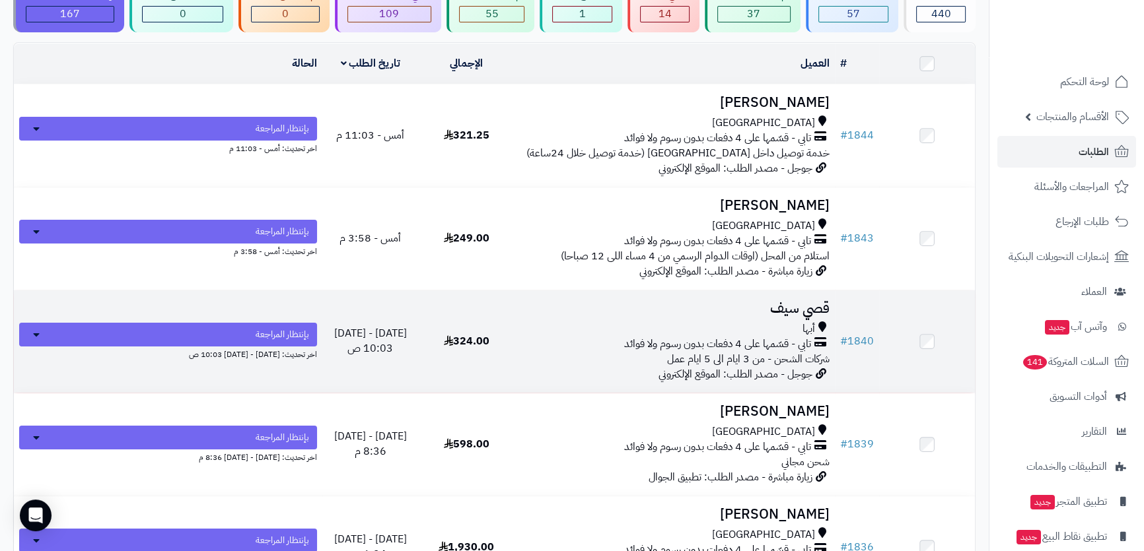
click at [713, 310] on h3 "قصي سيف" at bounding box center [675, 308] width 310 height 15
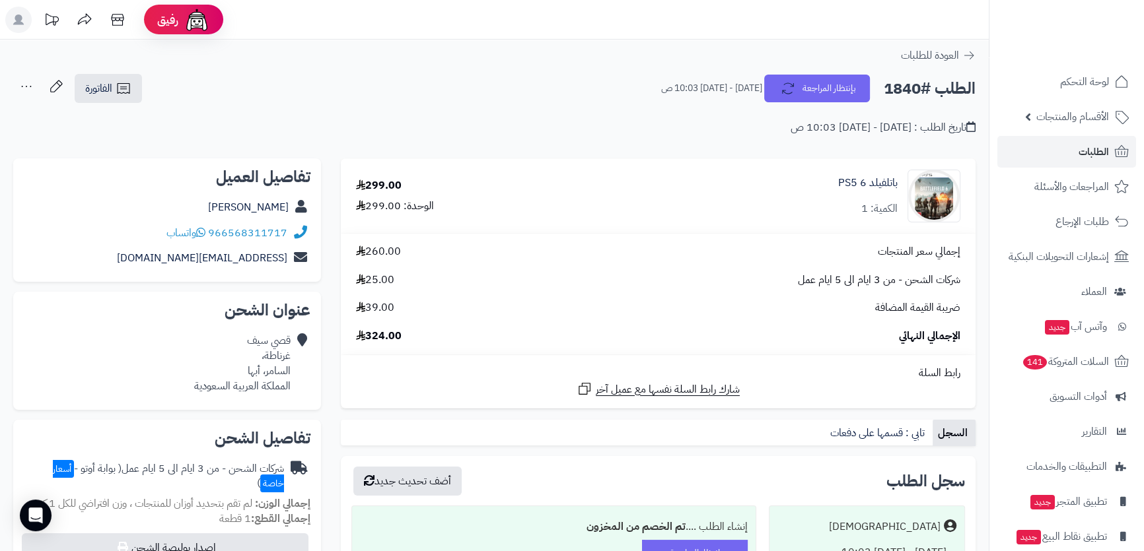
click at [930, 93] on h2 "الطلب #1840" at bounding box center [930, 88] width 92 height 27
copy div "الطلب #1840 بإنتظار المراجعة"
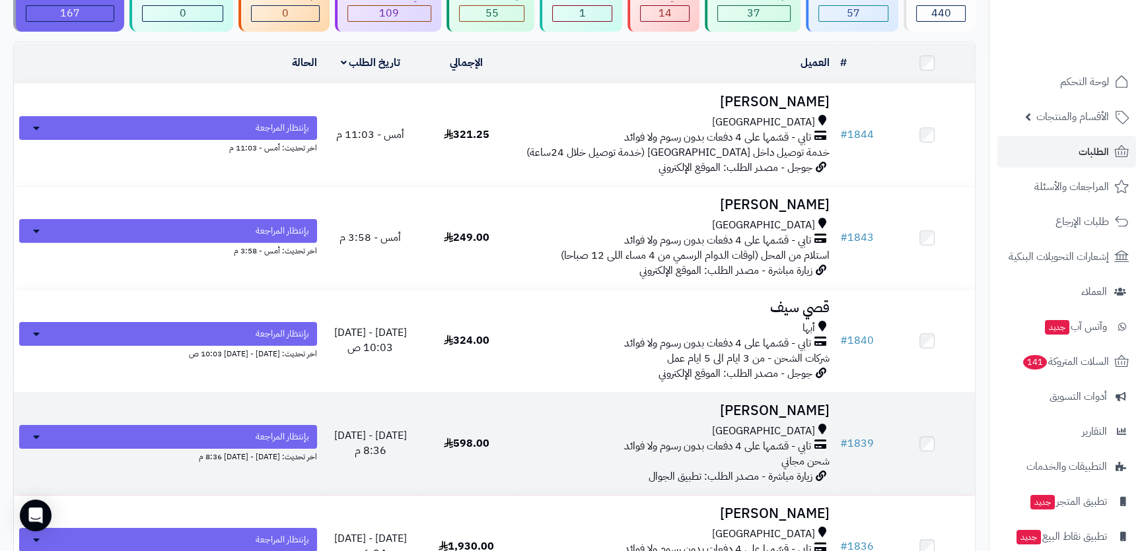
scroll to position [180, 0]
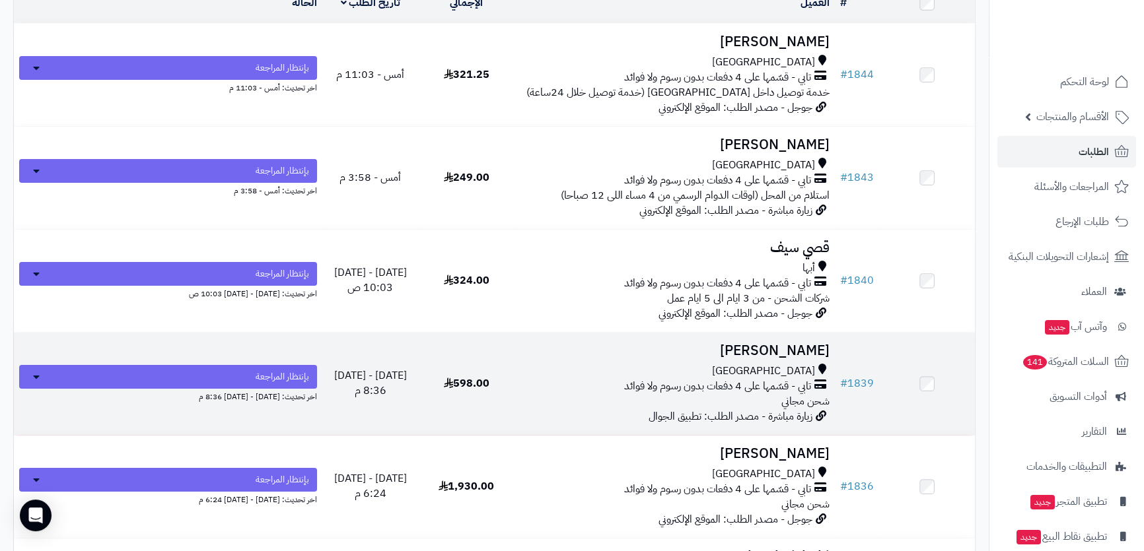
click at [707, 364] on div "[GEOGRAPHIC_DATA]" at bounding box center [675, 371] width 310 height 15
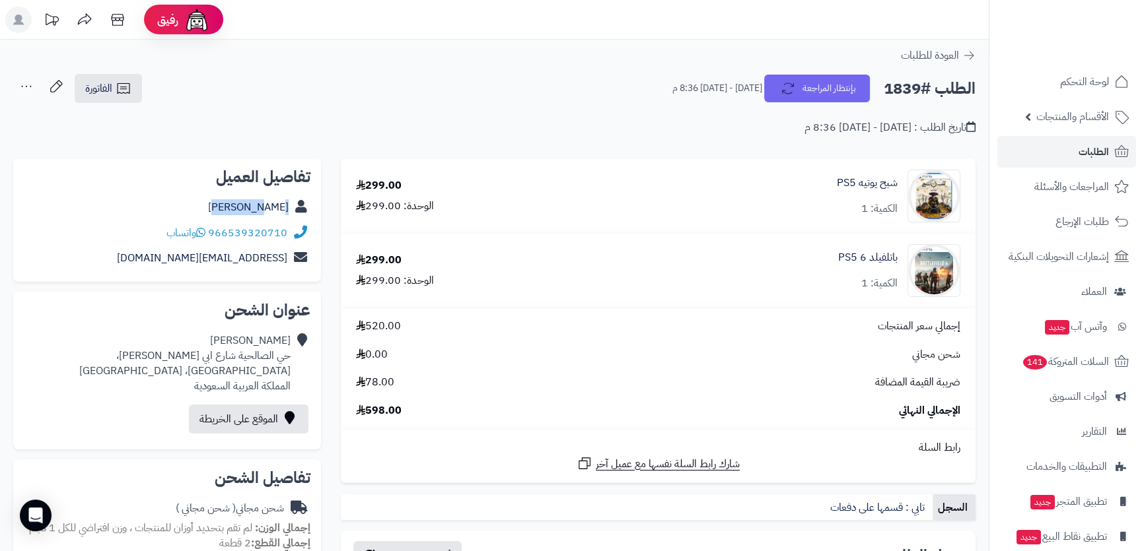
drag, startPoint x: 238, startPoint y: 203, endPoint x: 289, endPoint y: 201, distance: 50.9
click at [289, 201] on div "Naif Ali" at bounding box center [167, 208] width 287 height 26
copy link "Naif Ali"
drag, startPoint x: 288, startPoint y: 234, endPoint x: 228, endPoint y: 231, distance: 60.2
click at [228, 231] on div "966539320710 واتساب" at bounding box center [167, 234] width 287 height 26
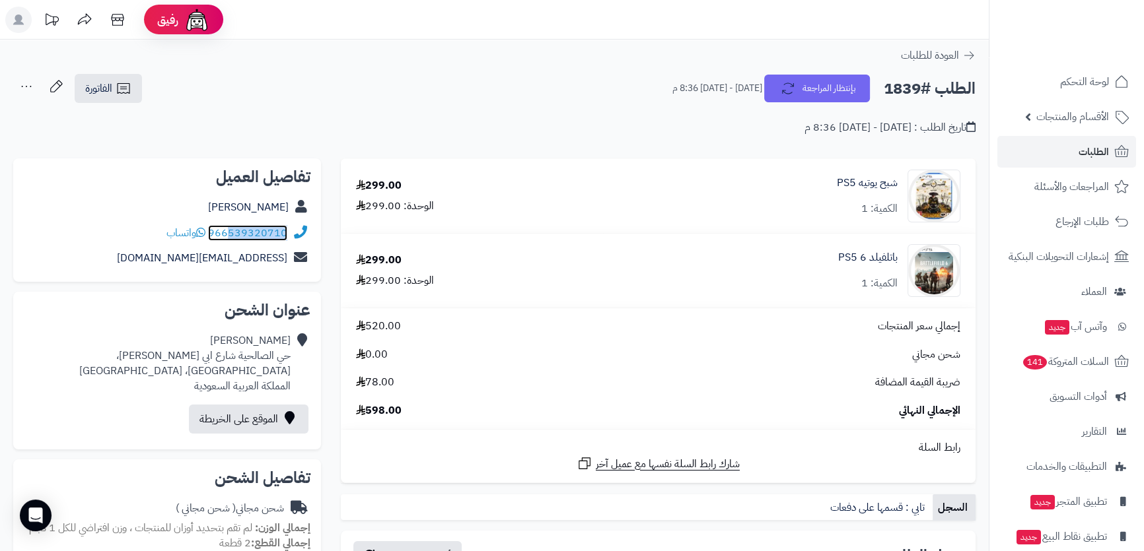
copy link "539320710"
click at [125, 90] on icon at bounding box center [124, 89] width 16 height 16
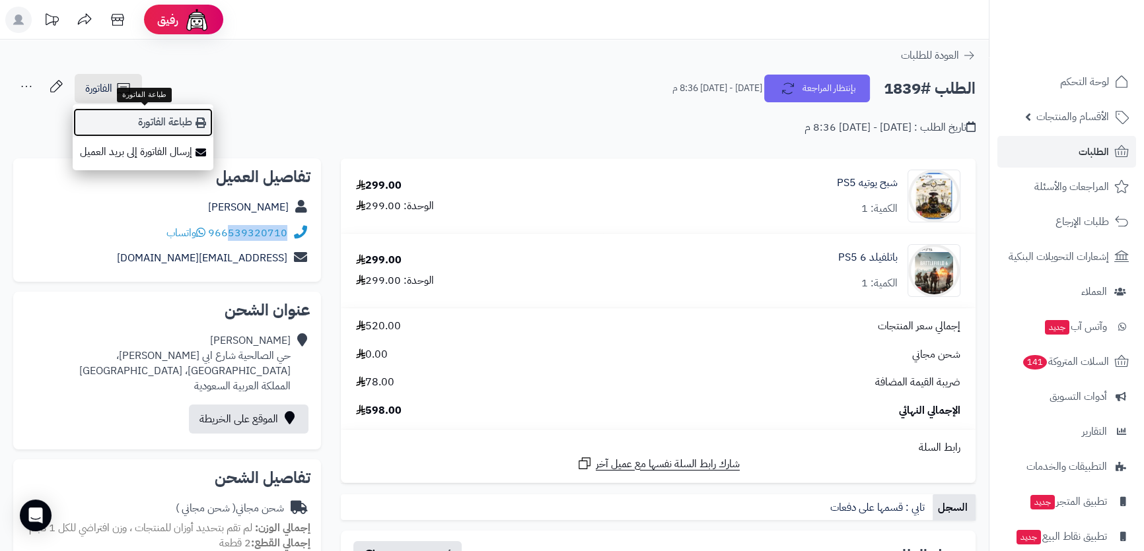
click at [125, 112] on link "طباعة الفاتورة" at bounding box center [143, 123] width 141 height 30
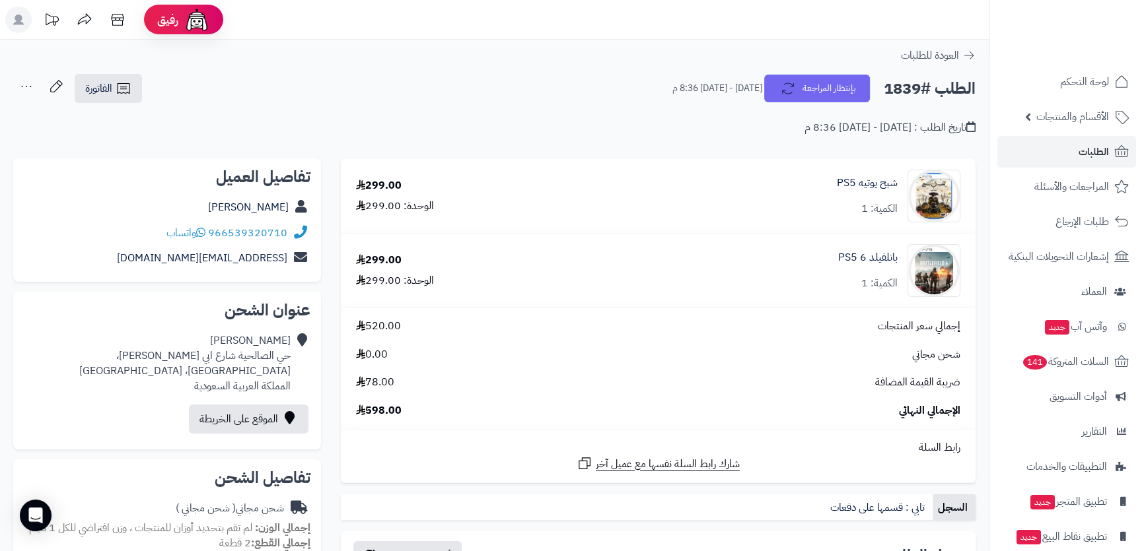
click at [711, 177] on div "شبح يوتيه PS5 الكمية: 1" at bounding box center [789, 196] width 362 height 53
click at [750, 180] on div "شبح يوتيه PS5 الكمية: 1" at bounding box center [789, 196] width 362 height 53
click at [873, 173] on div "شبح يوتيه PS5 الكمية: 1" at bounding box center [789, 196] width 362 height 53
click at [873, 188] on link "شبح يوتيه PS5" at bounding box center [867, 183] width 61 height 15
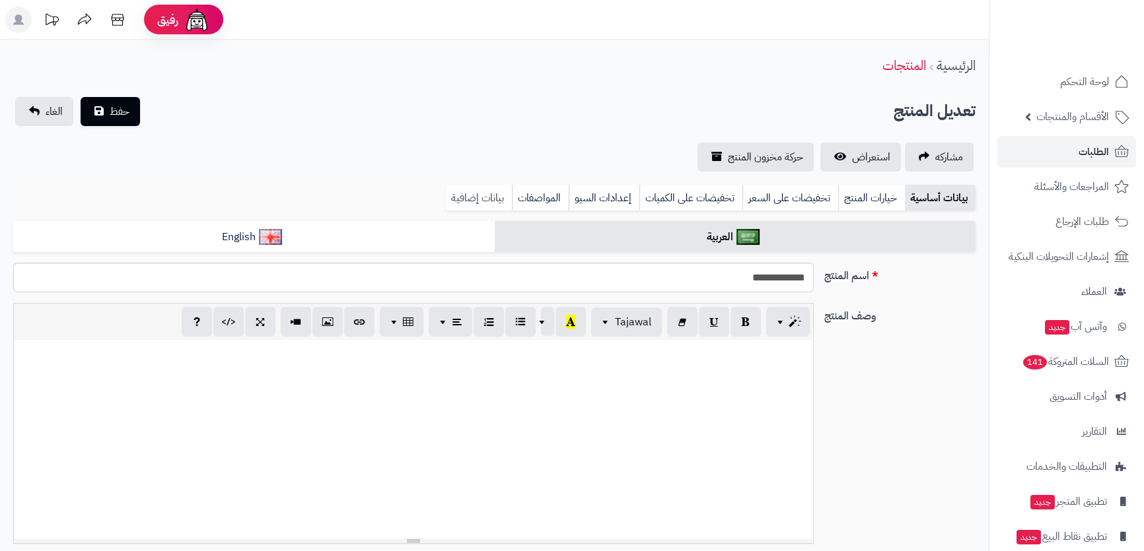
scroll to position [461, 0]
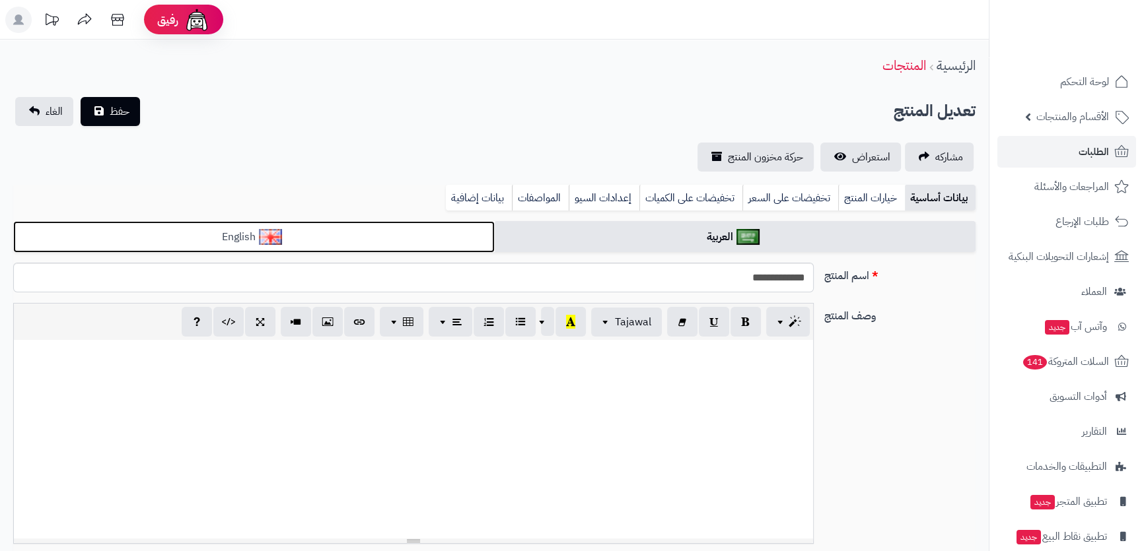
click at [401, 232] on link "English" at bounding box center [253, 237] width 481 height 32
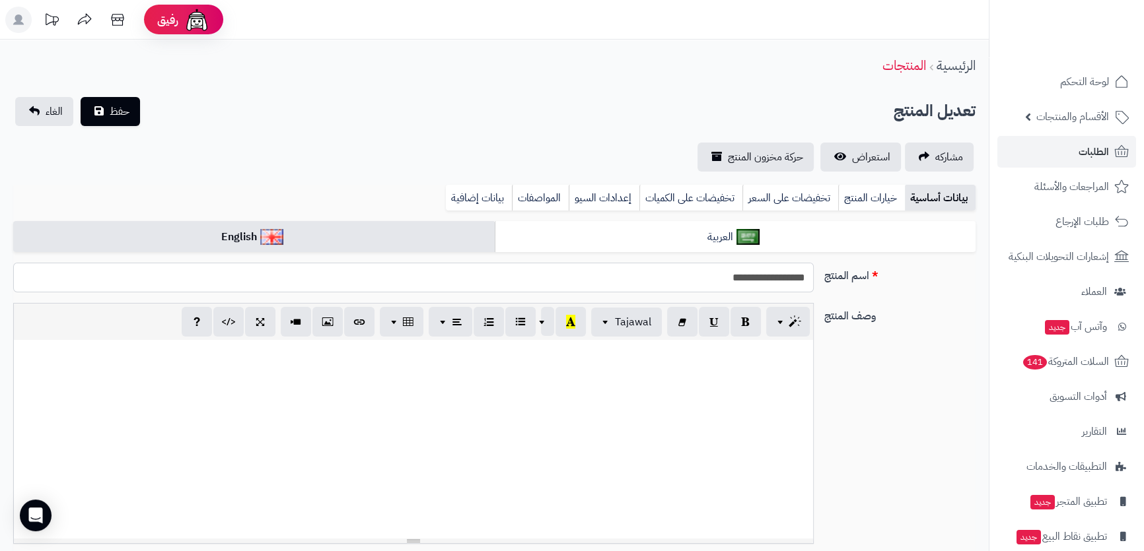
click at [739, 282] on input "**********" at bounding box center [413, 278] width 800 height 30
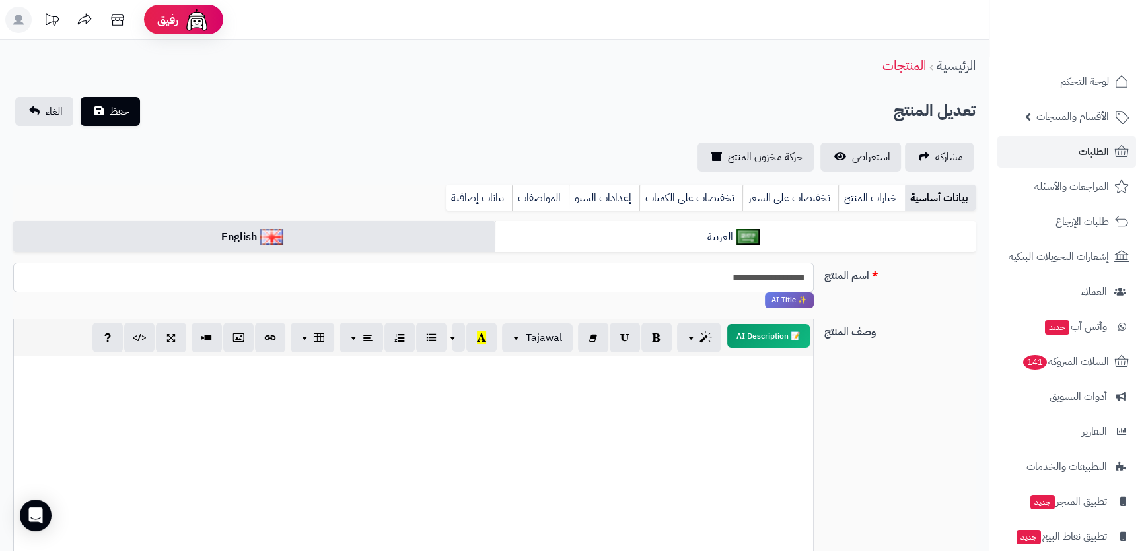
click at [739, 282] on input "**********" at bounding box center [413, 278] width 800 height 30
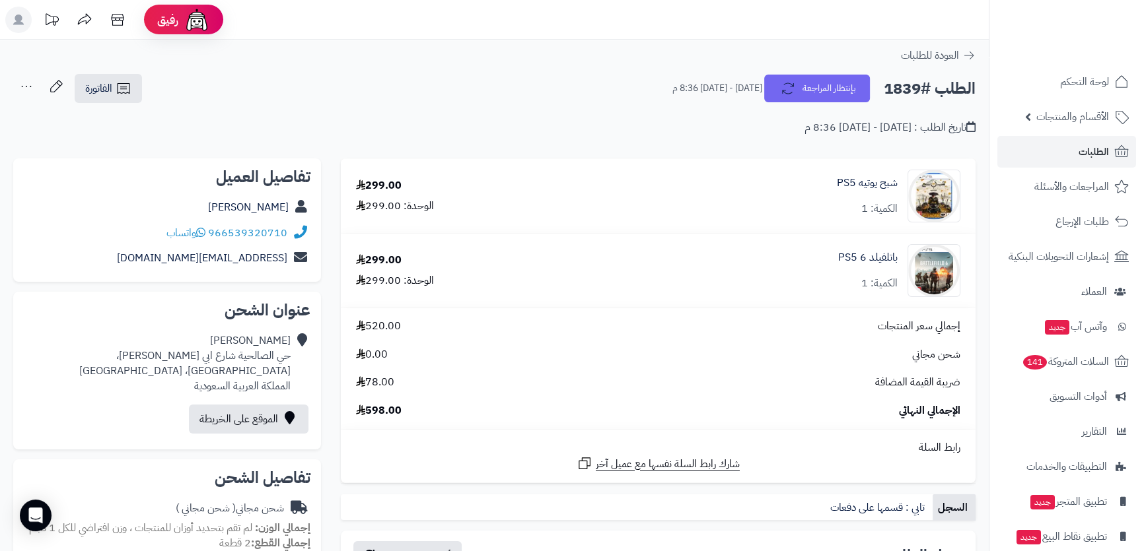
click at [676, 283] on div "باتلفيلد 6 PS5 الكمية: 1" at bounding box center [789, 270] width 362 height 53
click at [783, 257] on div "باتلفيلد 6 PS5 الكمية: 1" at bounding box center [789, 270] width 362 height 53
click at [845, 255] on link "باتلفيلد 6 PS5" at bounding box center [867, 257] width 59 height 15
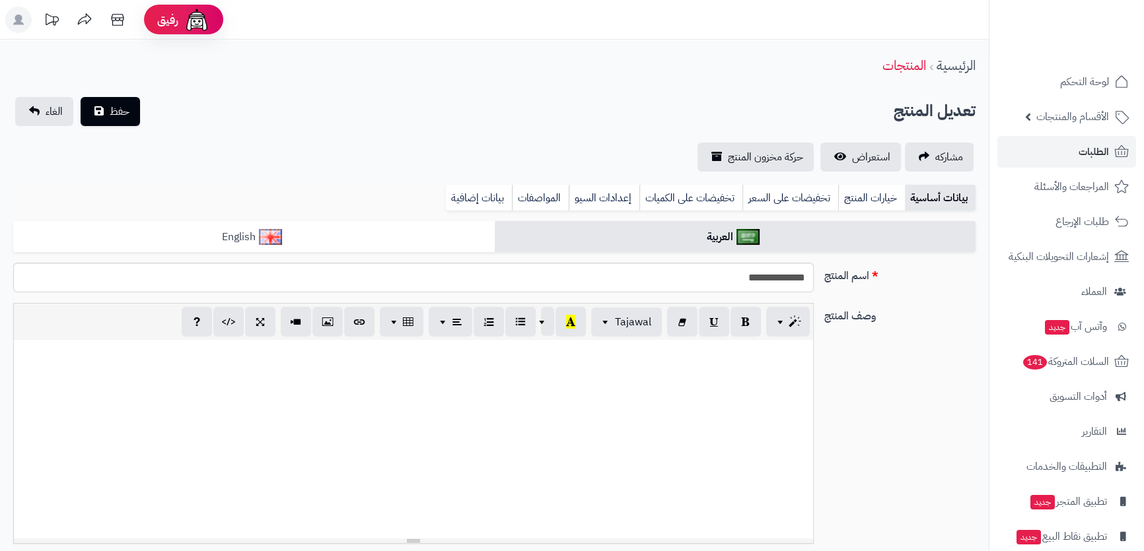
scroll to position [464, 0]
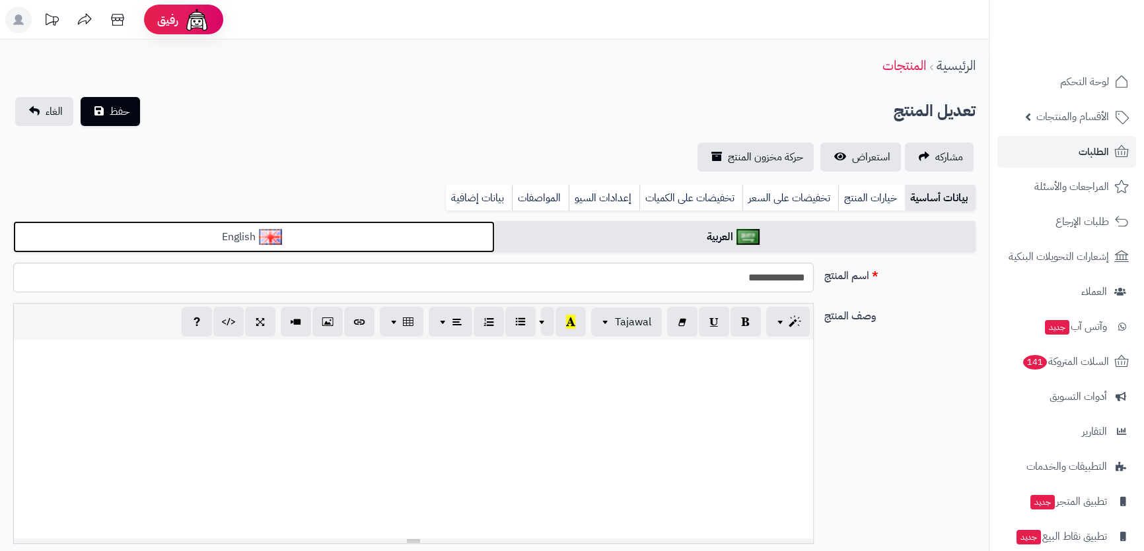
click at [425, 233] on link "English" at bounding box center [253, 237] width 481 height 32
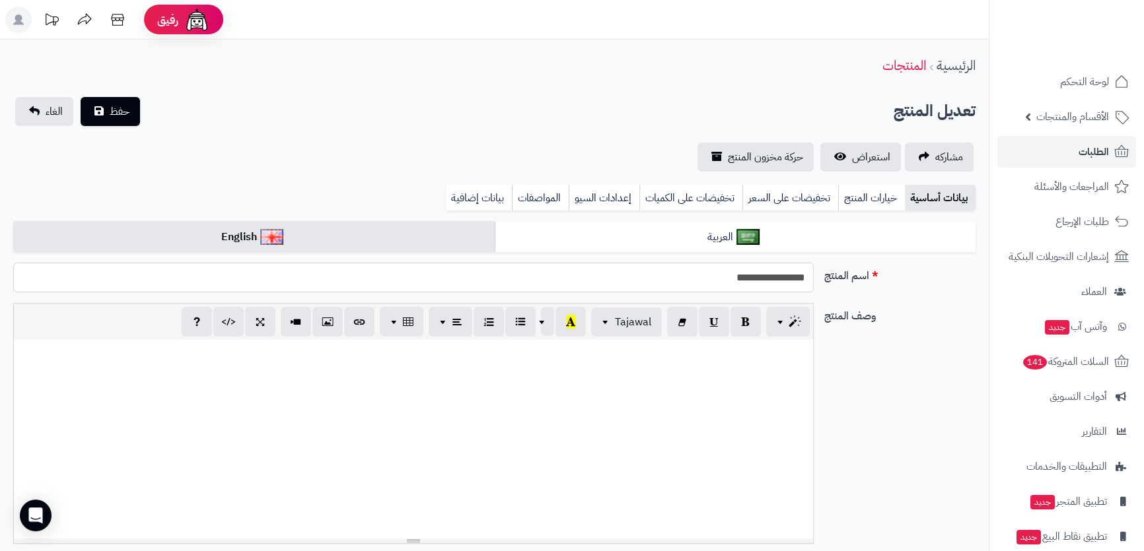
click at [586, 274] on input "**********" at bounding box center [413, 278] width 800 height 30
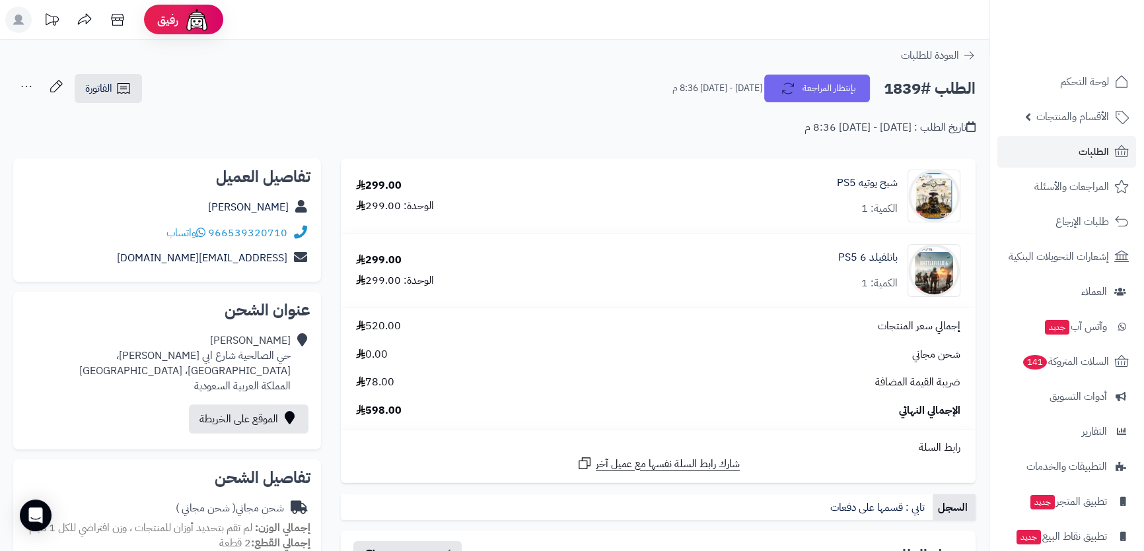
click at [921, 78] on h2 "الطلب #1839" at bounding box center [930, 88] width 92 height 27
copy div "الطلب #1839 بإنتظار المراجعة"
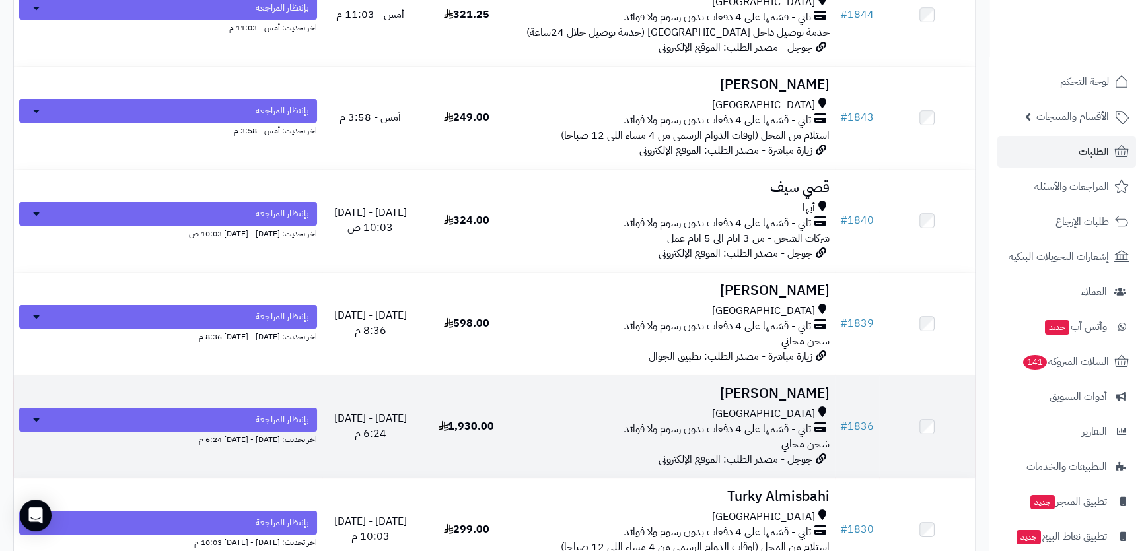
scroll to position [300, 0]
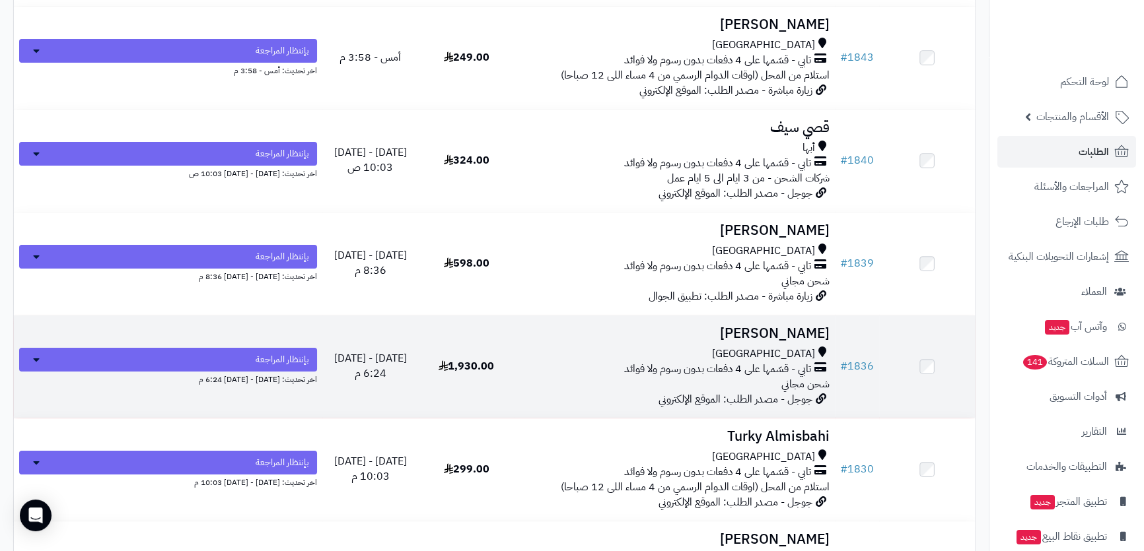
click at [625, 341] on td "[PERSON_NAME] [GEOGRAPHIC_DATA] تابي - قسّمها على 4 دفعات بدون رسوم ولا فوائد ش…" at bounding box center [674, 367] width 320 height 102
click at [740, 326] on h3 "[PERSON_NAME]" at bounding box center [675, 333] width 310 height 15
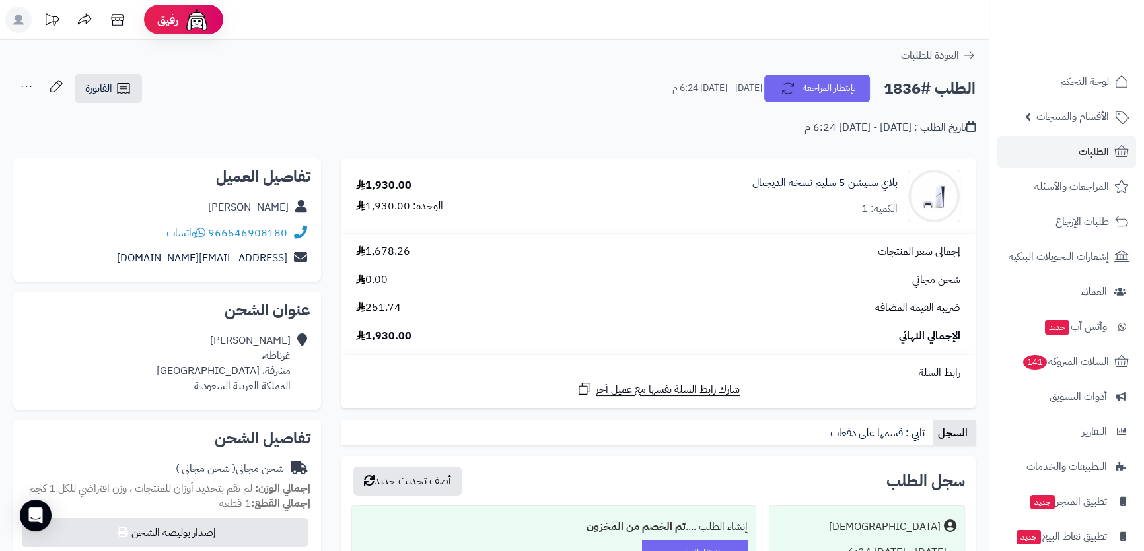
drag, startPoint x: 185, startPoint y: 205, endPoint x: 288, endPoint y: 207, distance: 103.0
click at [288, 207] on div "[PERSON_NAME]" at bounding box center [167, 208] width 287 height 26
copy link "[PERSON_NAME]"
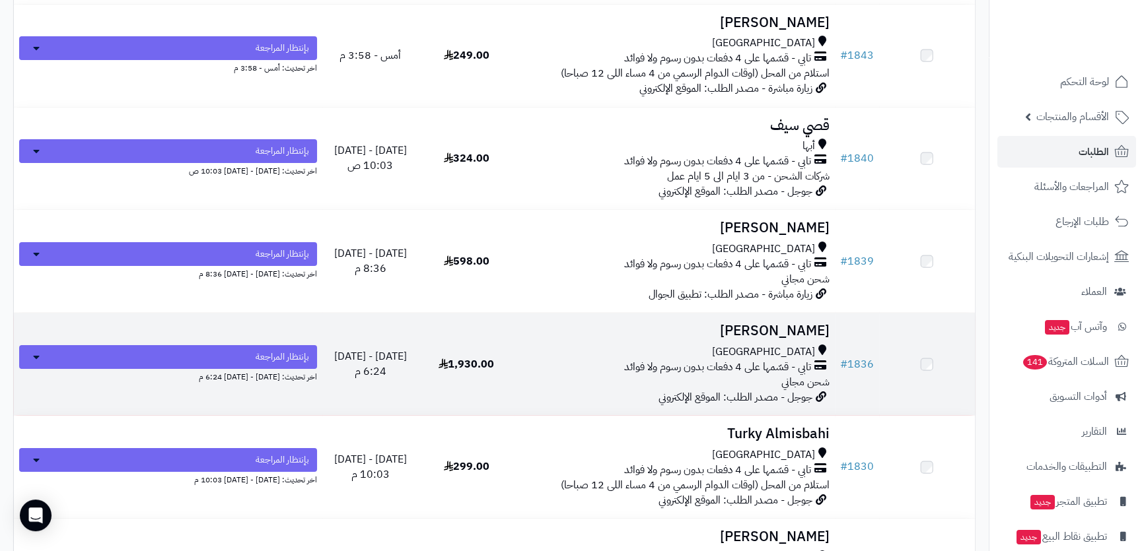
scroll to position [361, 0]
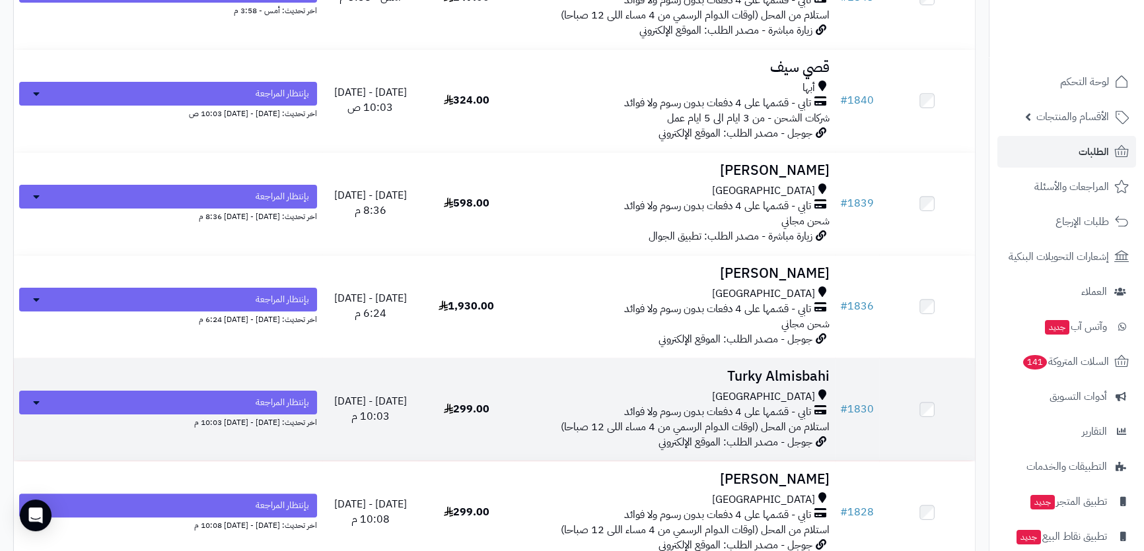
click at [662, 384] on td "Turky Almisbahi جدة تابي - قسّمها على 4 دفعات بدون رسوم ولا فوائد استلام من الم…" at bounding box center [674, 410] width 320 height 102
click at [730, 390] on div "جدة" at bounding box center [675, 397] width 310 height 15
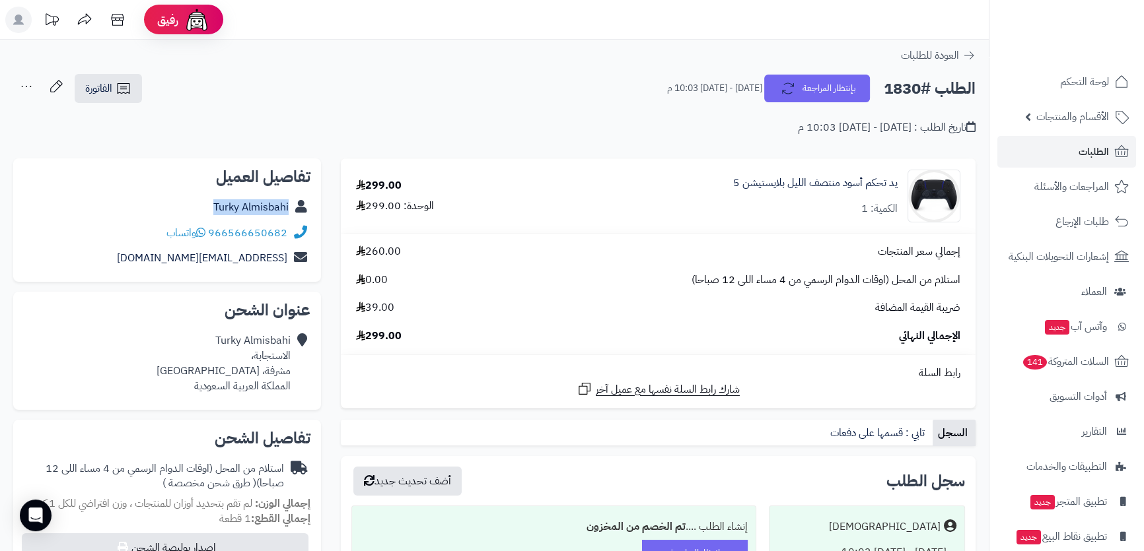
drag, startPoint x: 210, startPoint y: 206, endPoint x: 300, endPoint y: 211, distance: 90.0
click at [300, 211] on div "Turky Almisbahi" at bounding box center [167, 208] width 287 height 26
copy div "Turky Almisbahi"
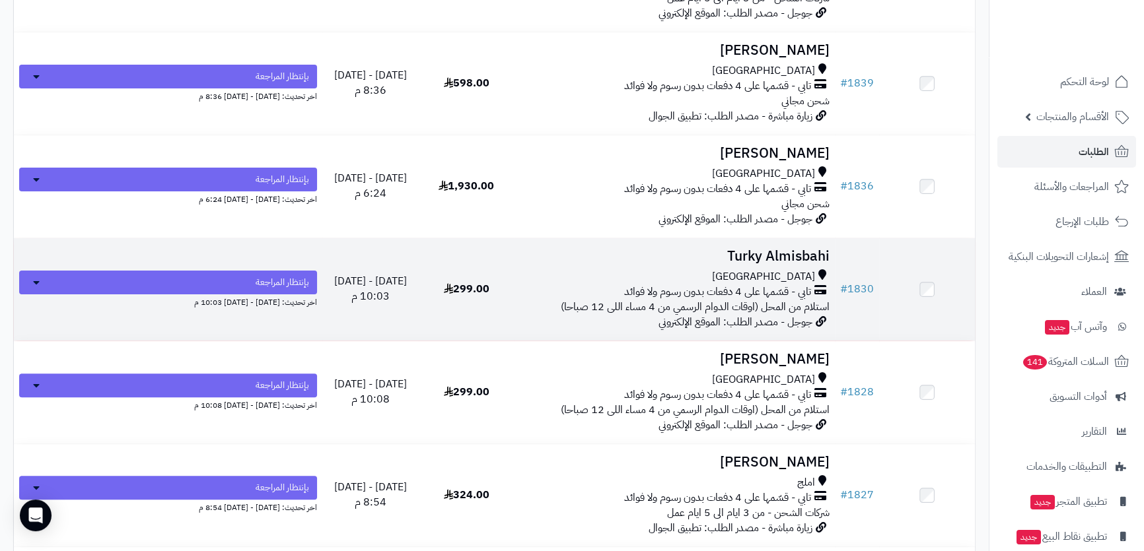
scroll to position [541, 0]
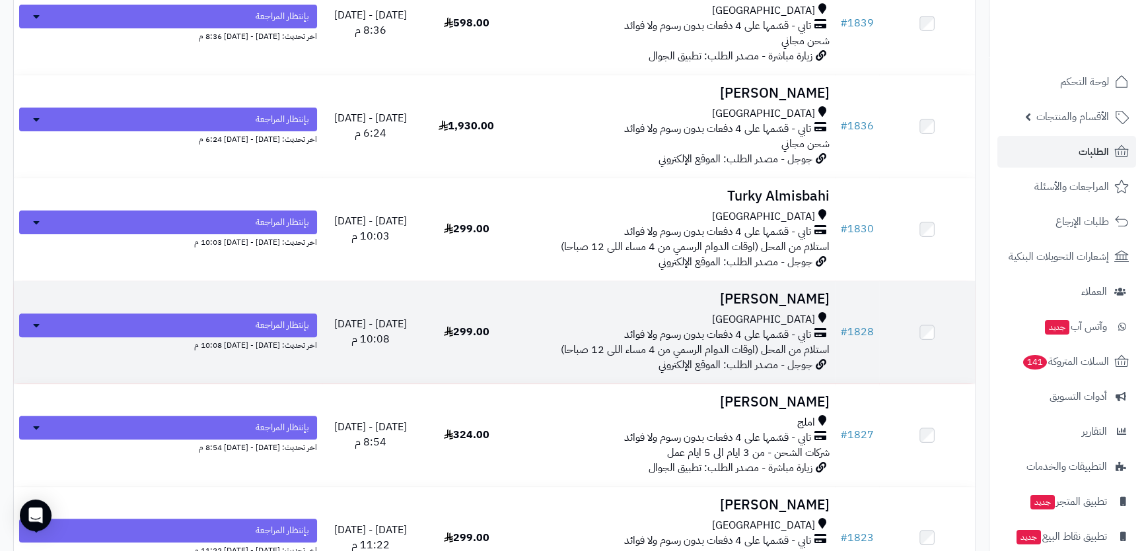
click at [646, 297] on h3 "محمد النعمي" at bounding box center [675, 299] width 310 height 15
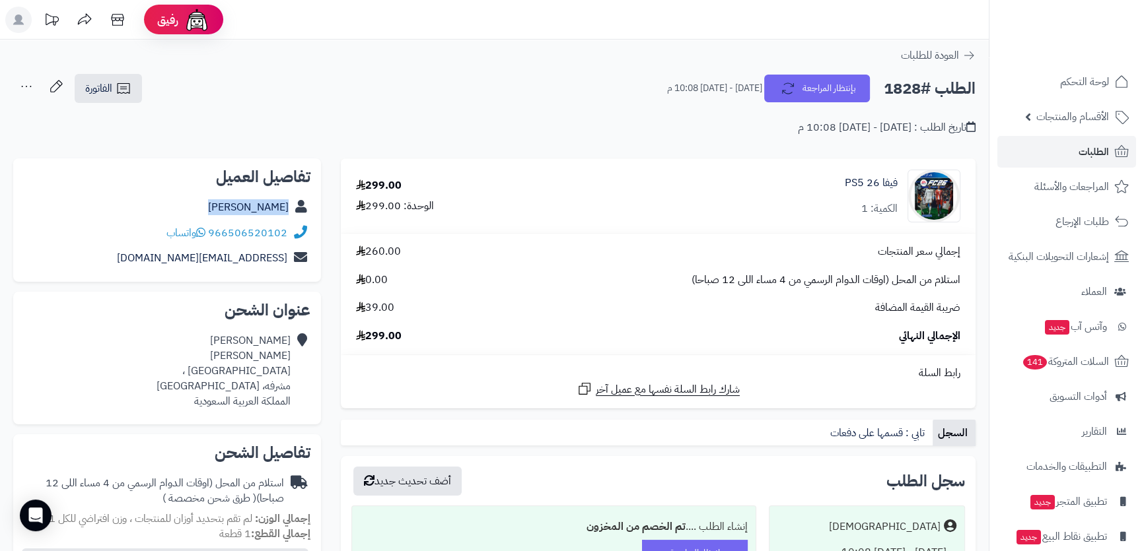
drag, startPoint x: 215, startPoint y: 208, endPoint x: 291, endPoint y: 207, distance: 75.3
click at [291, 207] on div "محمد النعمي" at bounding box center [167, 208] width 287 height 26
copy div "محمد النعمي"
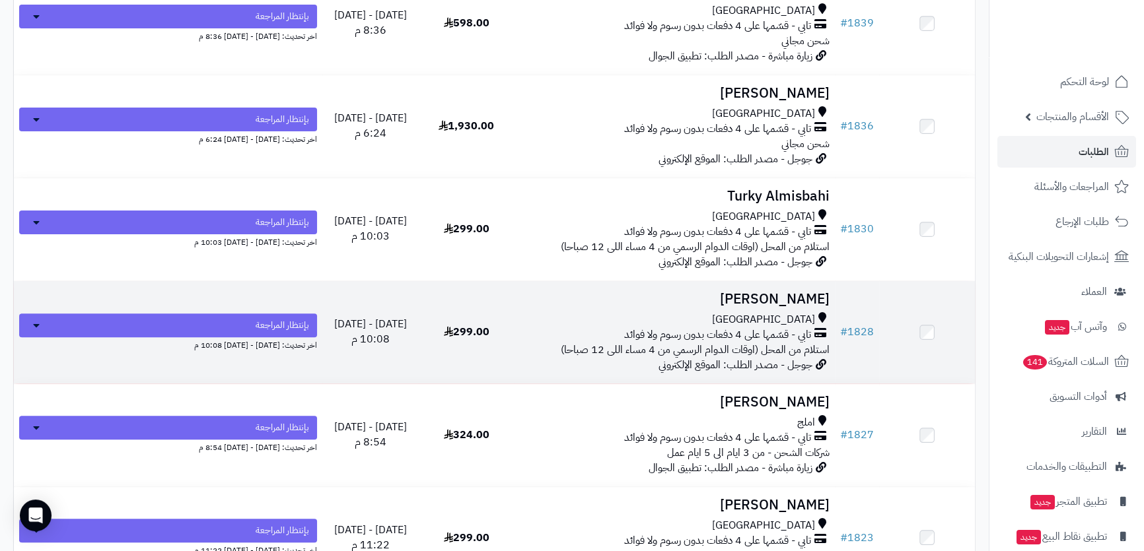
scroll to position [601, 0]
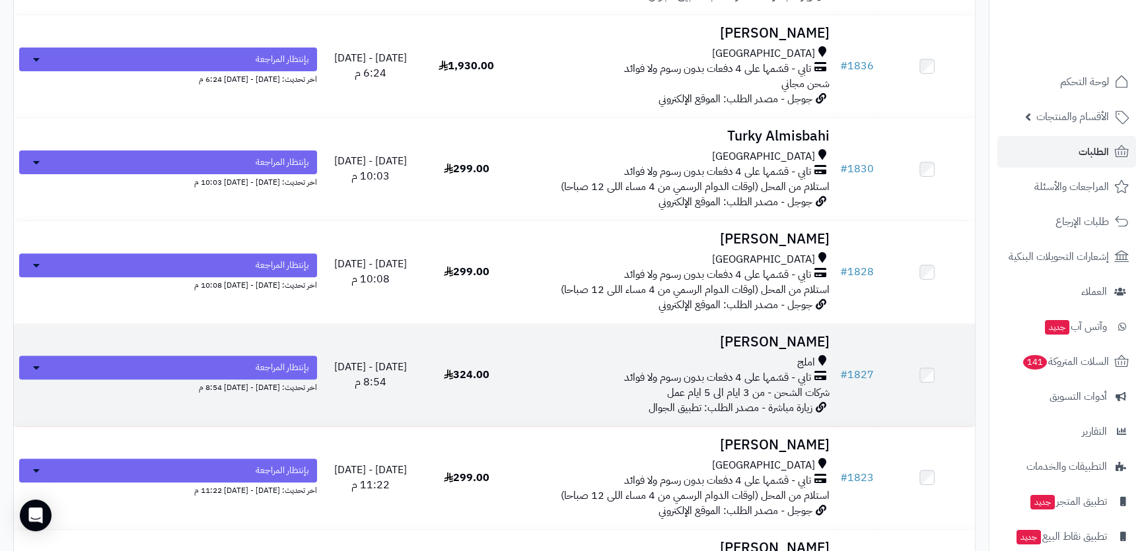
click at [639, 337] on h3 "صالح الجهني" at bounding box center [675, 342] width 310 height 15
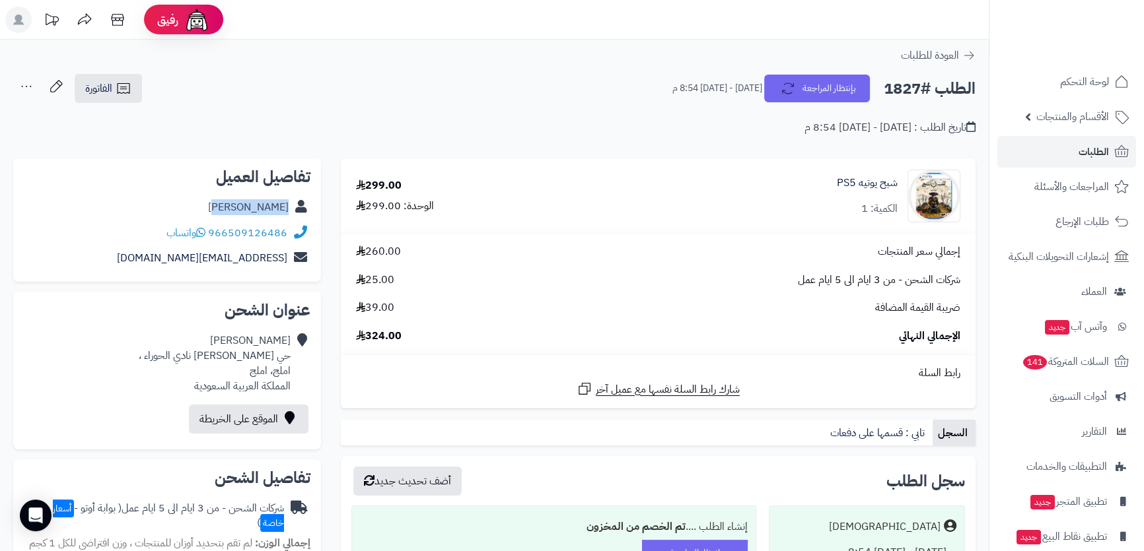
drag, startPoint x: 227, startPoint y: 203, endPoint x: 287, endPoint y: 209, distance: 61.0
click at [287, 209] on div "[PERSON_NAME]" at bounding box center [167, 208] width 287 height 26
copy link "[PERSON_NAME]"
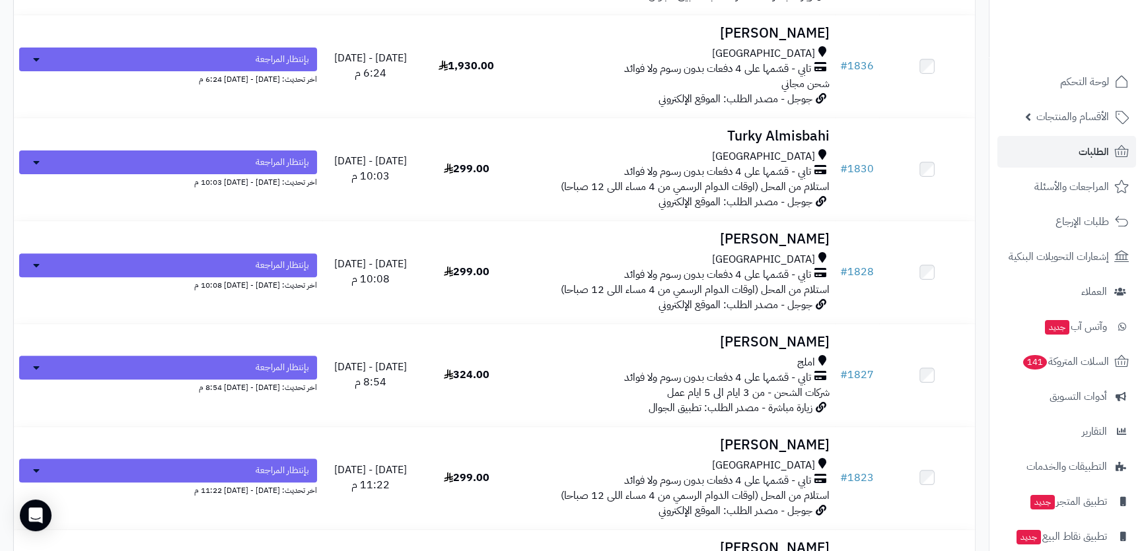
scroll to position [720, 0]
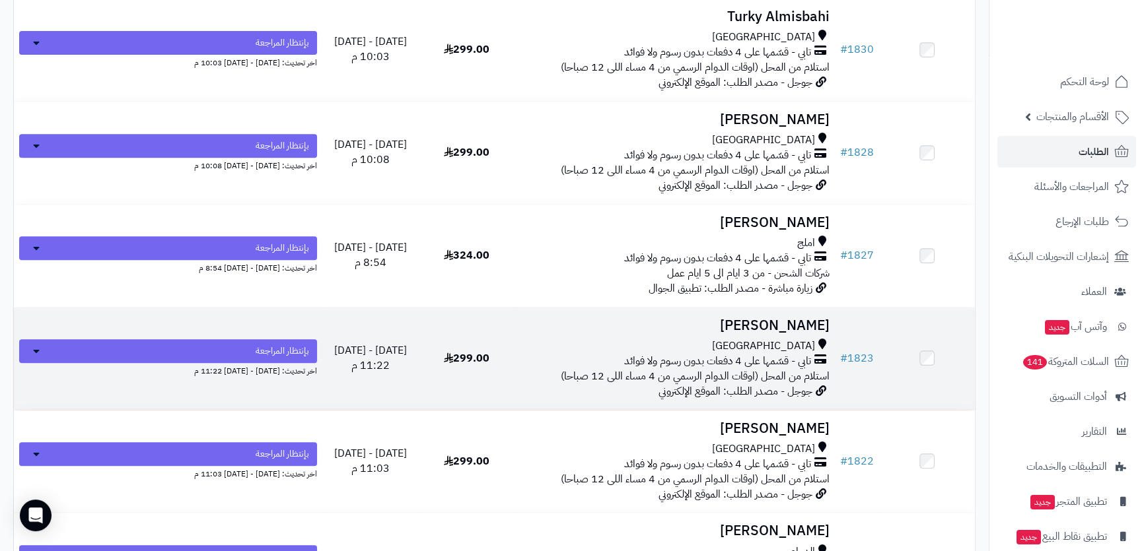
click at [660, 341] on div "[GEOGRAPHIC_DATA]" at bounding box center [675, 346] width 310 height 15
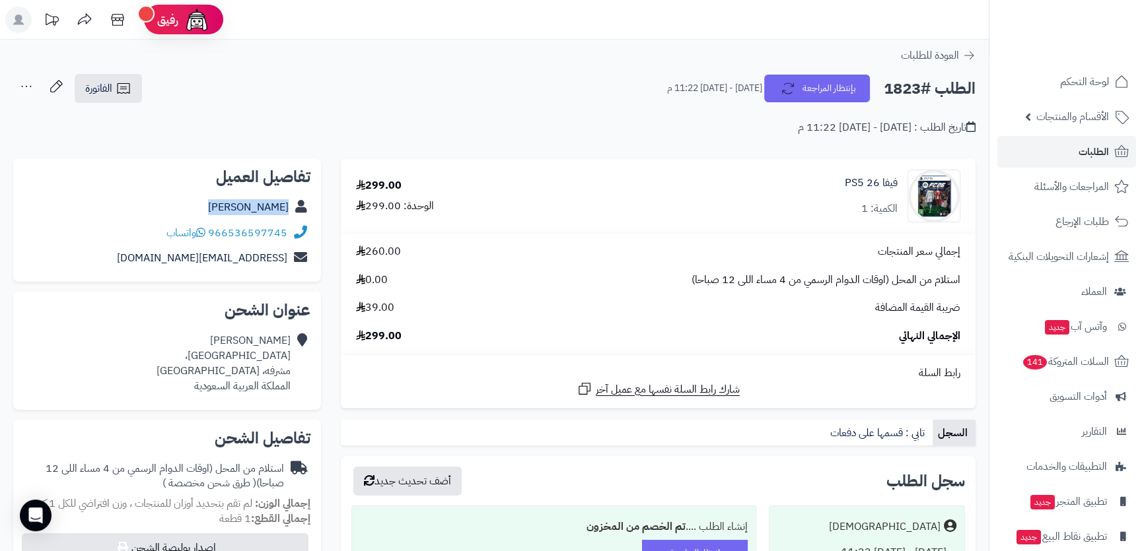
drag, startPoint x: 213, startPoint y: 206, endPoint x: 289, endPoint y: 201, distance: 76.7
click at [289, 201] on div "[PERSON_NAME]" at bounding box center [167, 208] width 287 height 26
copy link "[PERSON_NAME]"
drag, startPoint x: 291, startPoint y: 232, endPoint x: 281, endPoint y: 233, distance: 9.3
click at [281, 233] on div "966536597745 واتساب" at bounding box center [167, 234] width 287 height 26
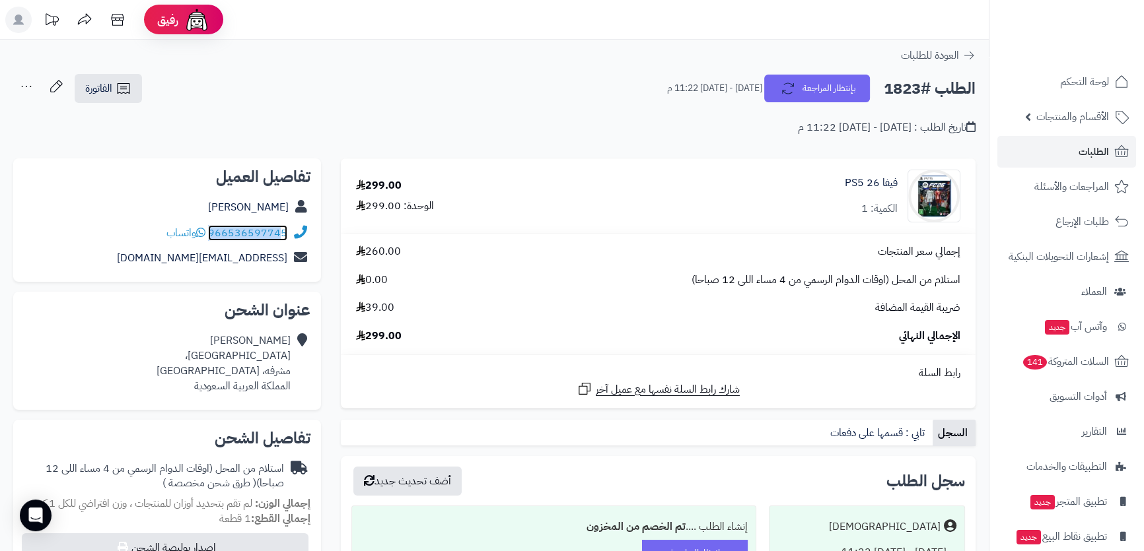
copy div "96653659774"
